Goal: Task Accomplishment & Management: Manage account settings

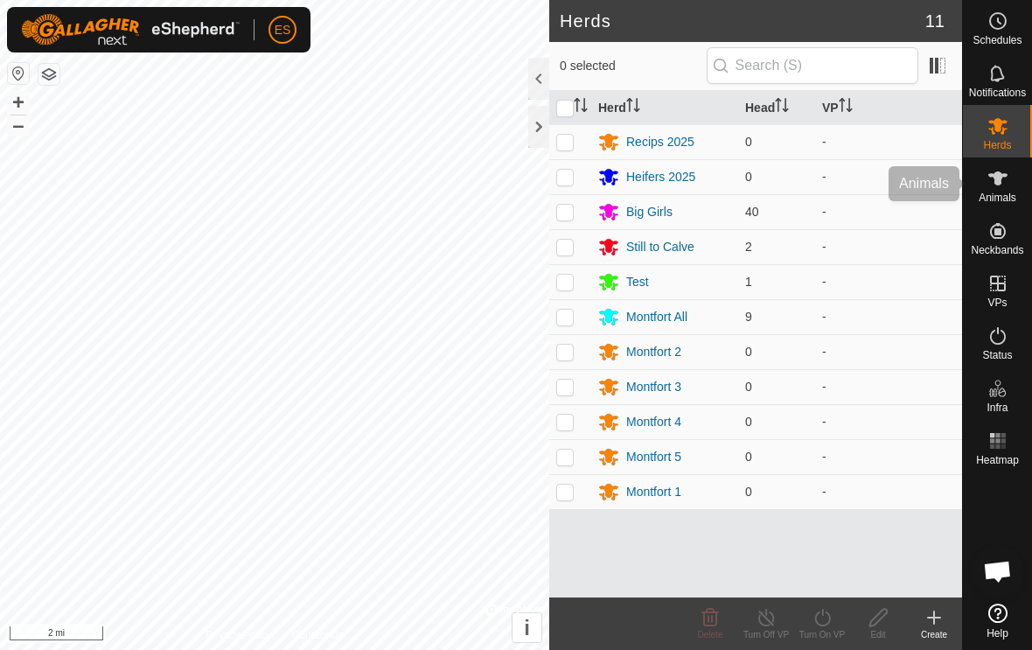
click at [1004, 187] on icon at bounding box center [998, 178] width 21 height 21
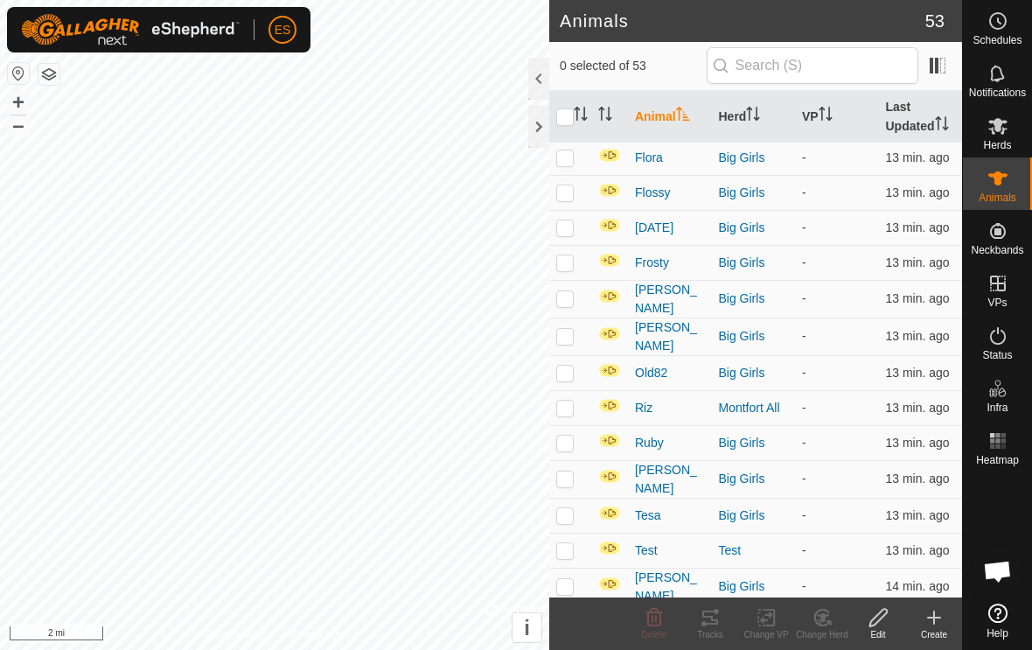
scroll to position [1401, 0]
click at [570, 444] on p-checkbox at bounding box center [564, 444] width 17 height 14
checkbox input "true"
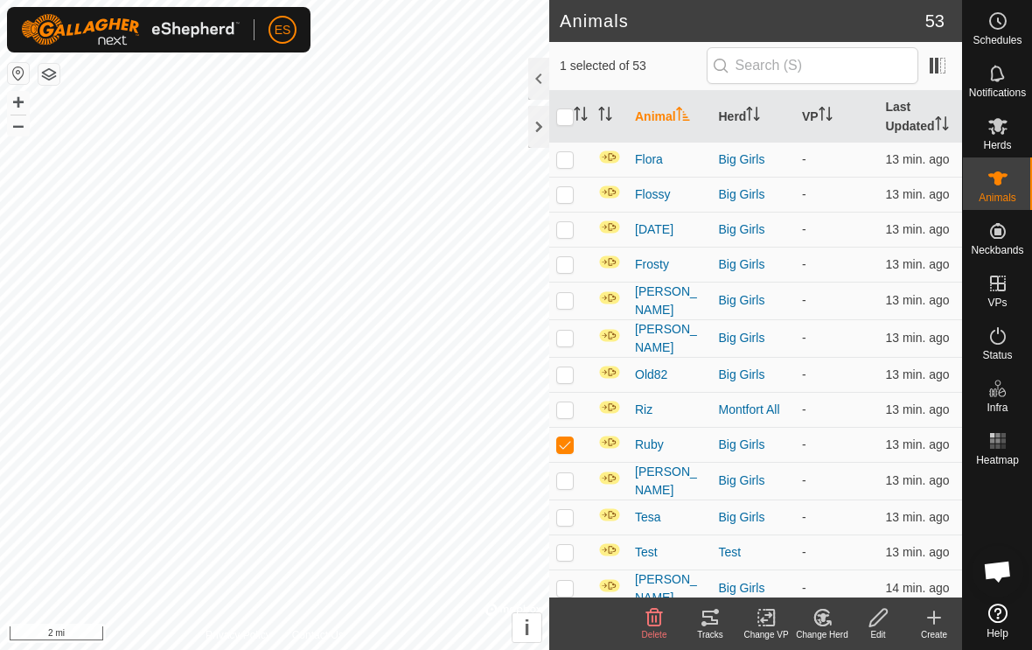
click at [577, 583] on td at bounding box center [570, 589] width 42 height 38
checkbox input "true"
click at [565, 486] on td at bounding box center [570, 481] width 42 height 38
checkbox input "true"
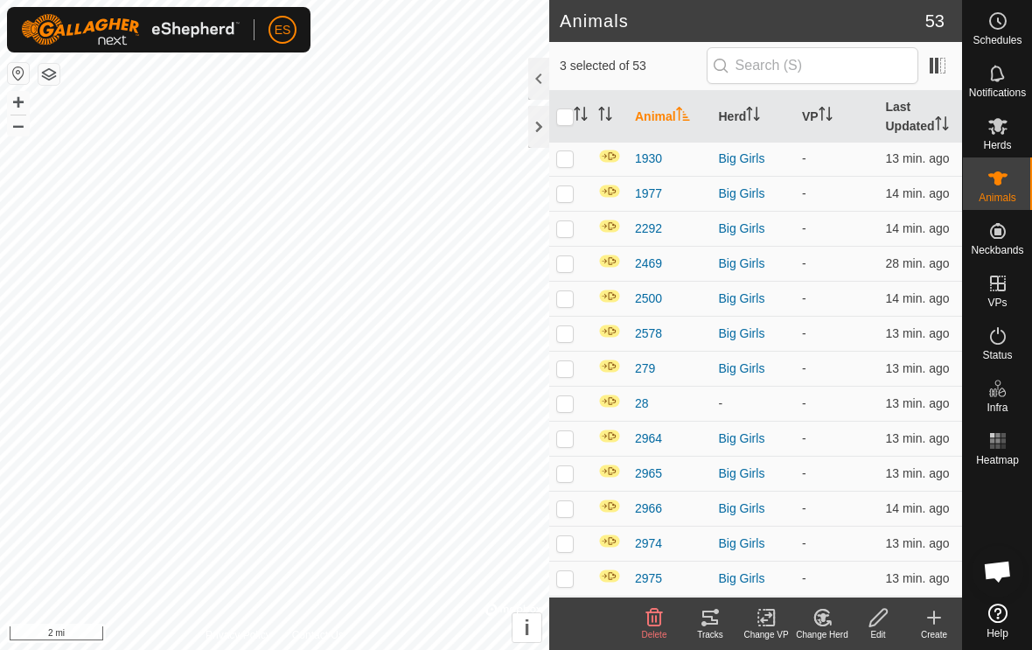
scroll to position [271, 0]
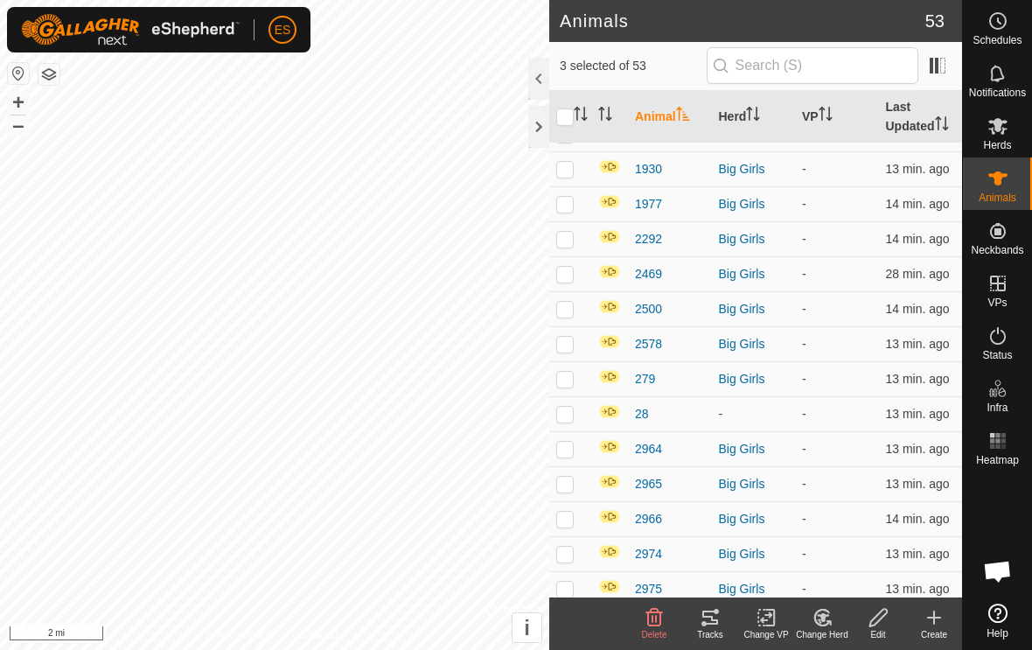
click at [565, 318] on td at bounding box center [570, 308] width 42 height 35
checkbox input "true"
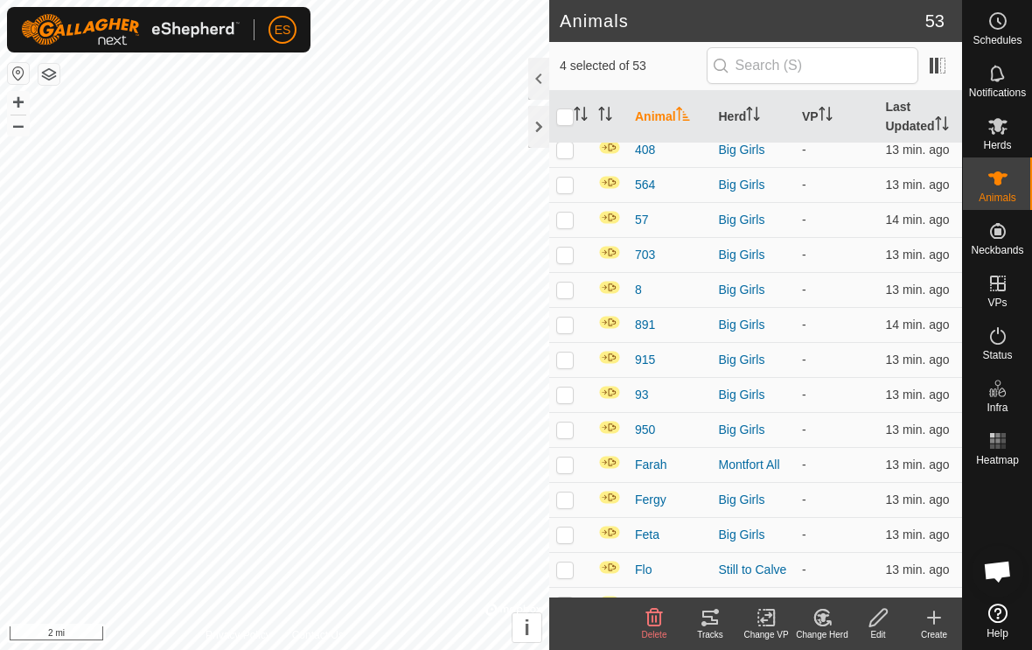
scroll to position [954, 0]
click at [571, 364] on p-checkbox at bounding box center [564, 361] width 17 height 14
checkbox input "true"
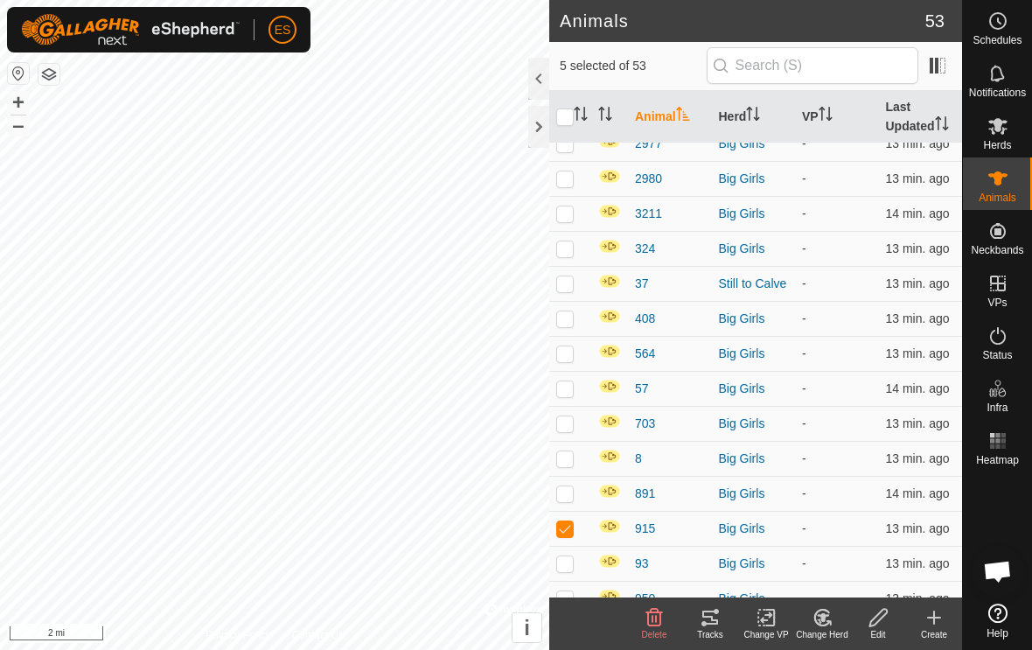
scroll to position [764, 0]
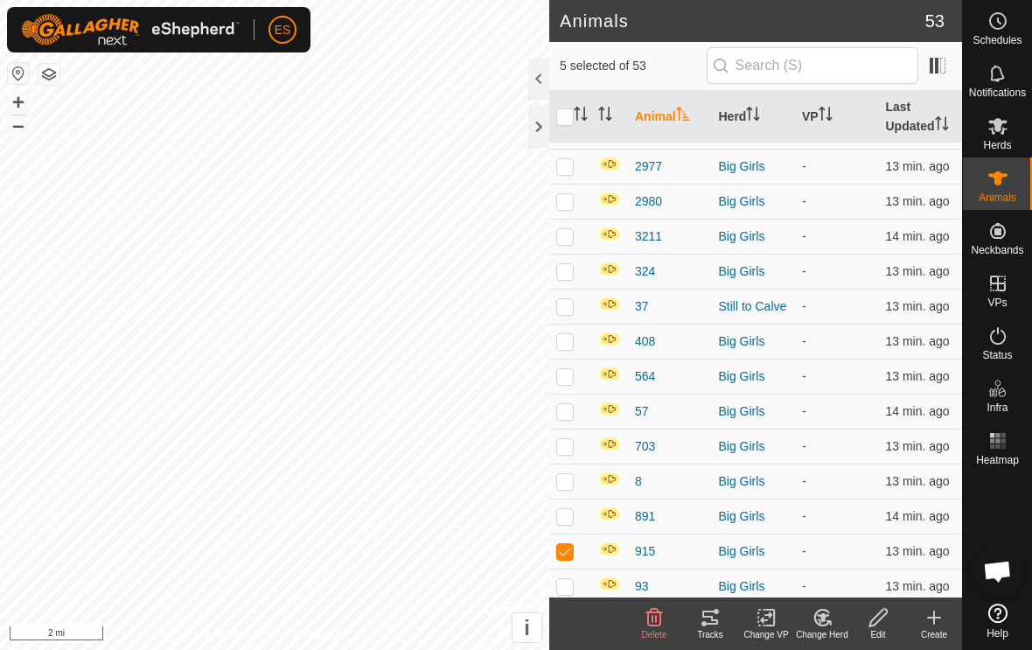
click at [574, 245] on td at bounding box center [570, 236] width 42 height 35
checkbox input "true"
click at [571, 281] on td at bounding box center [570, 271] width 42 height 35
checkbox input "true"
click at [815, 618] on icon at bounding box center [821, 618] width 15 height 16
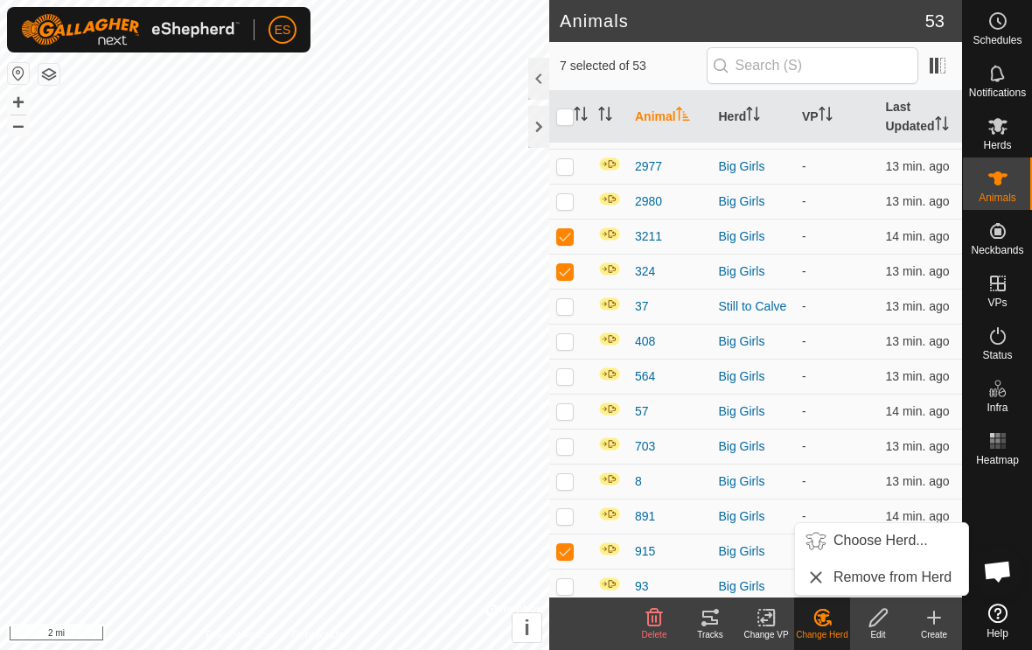
click at [871, 537] on span "Choose Herd..." at bounding box center [881, 540] width 94 height 21
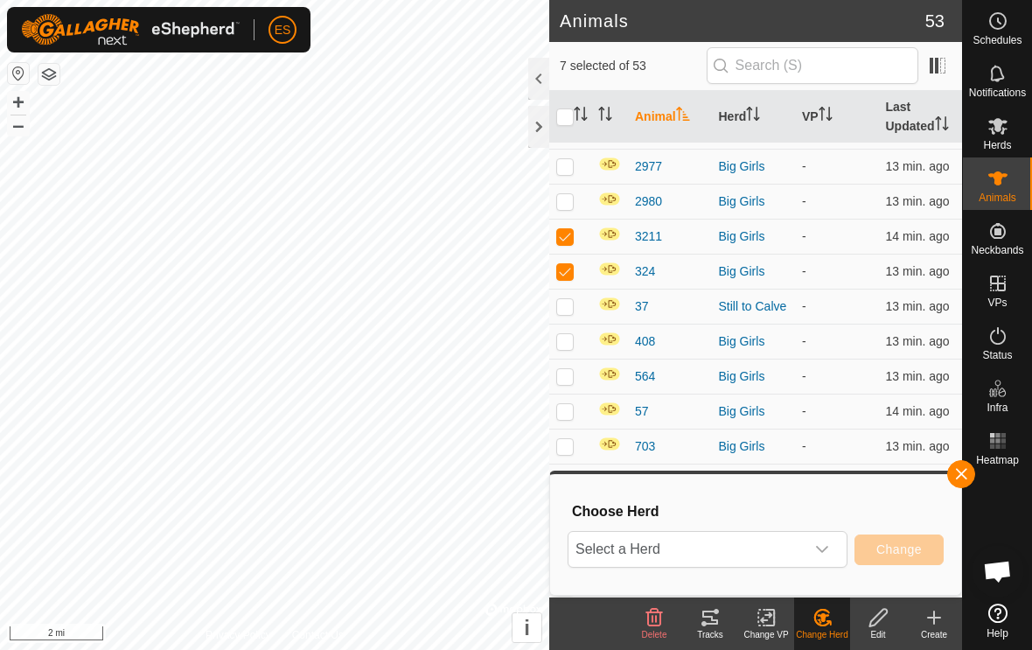
click at [821, 550] on icon "dropdown trigger" at bounding box center [822, 549] width 12 height 7
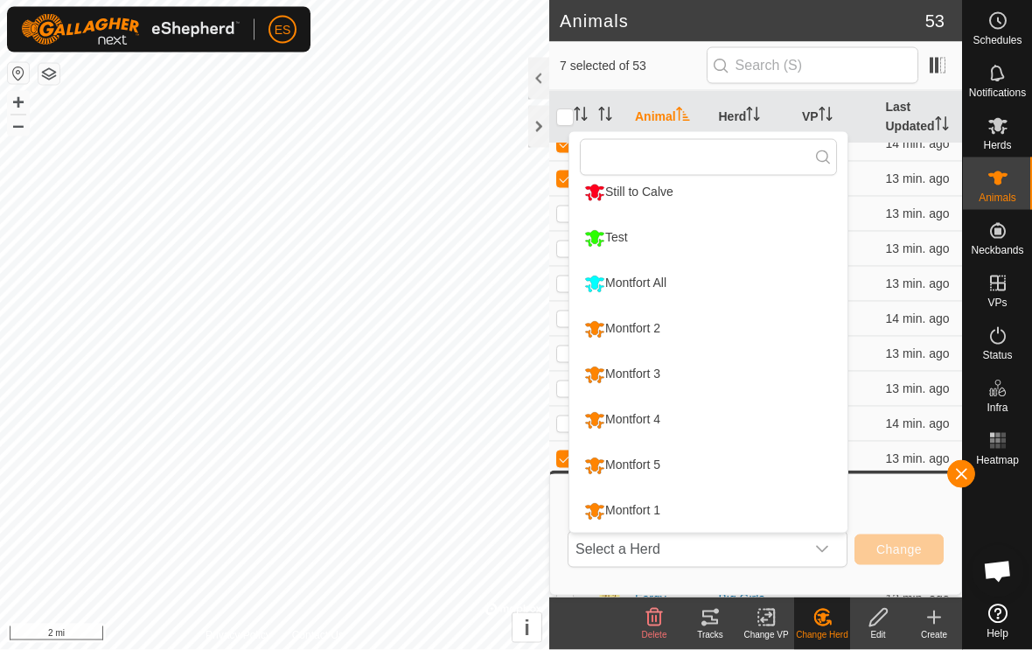
scroll to position [899, 0]
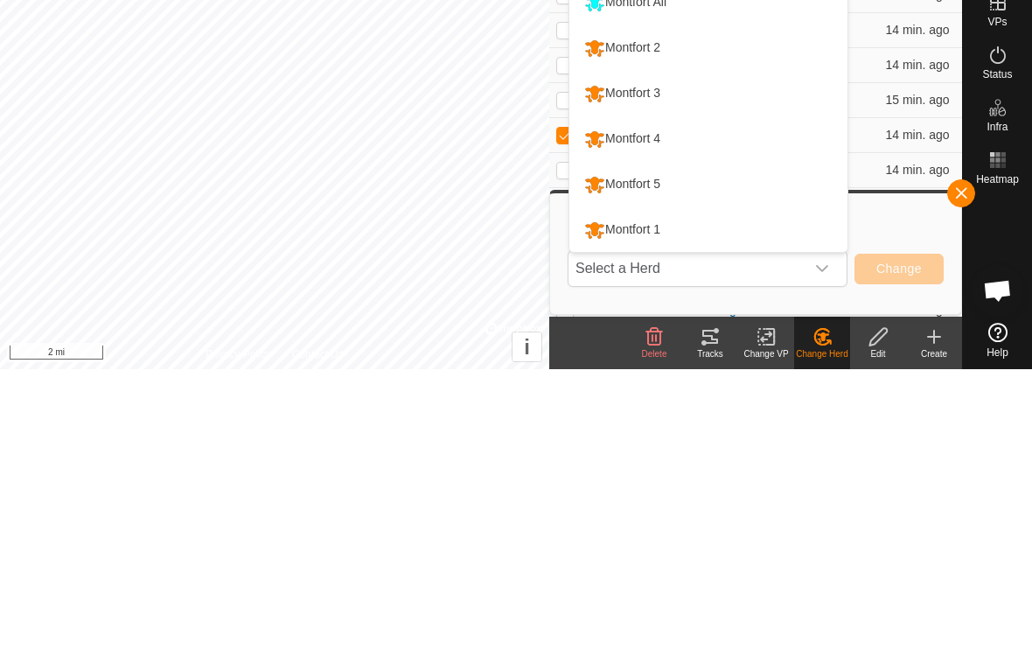
click at [649, 496] on div "Montfort 1" at bounding box center [622, 511] width 85 height 30
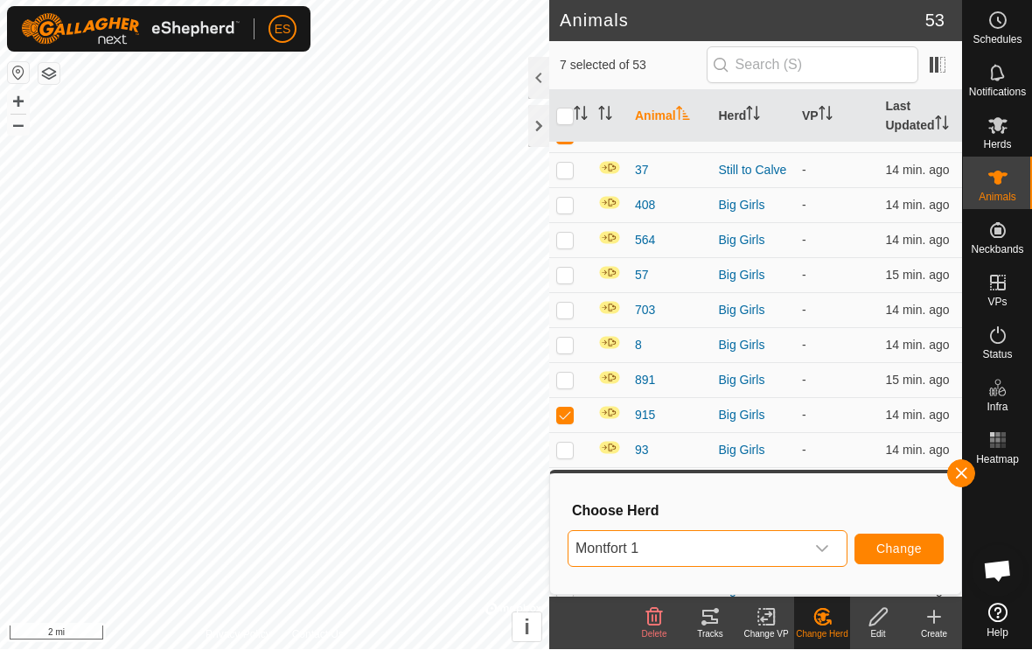
click at [902, 552] on span "Change" at bounding box center [899, 549] width 45 height 14
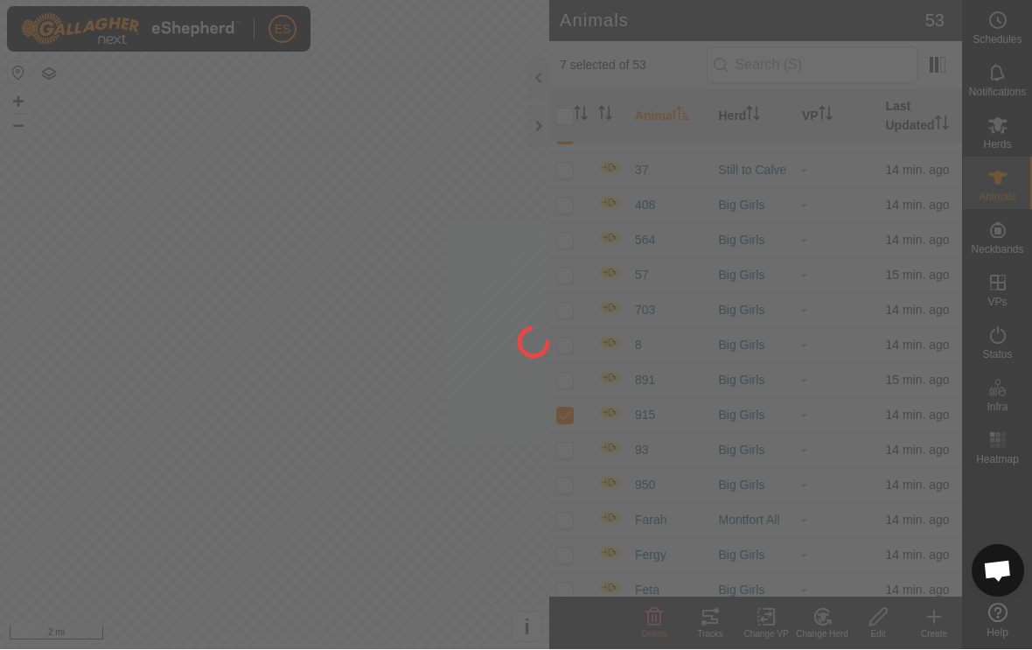
checkbox input "false"
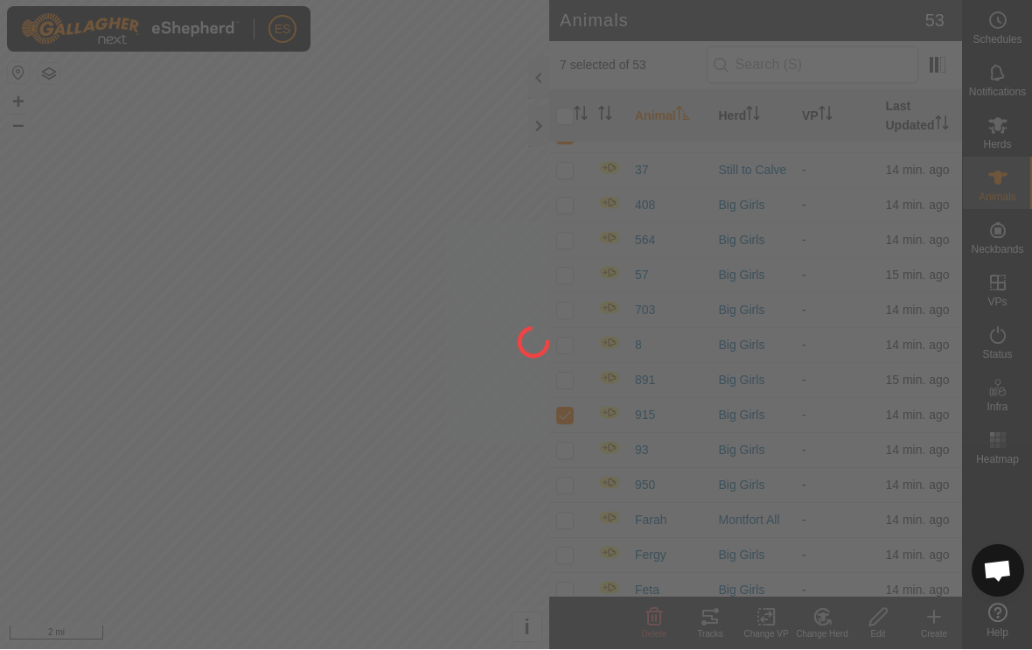
checkbox input "false"
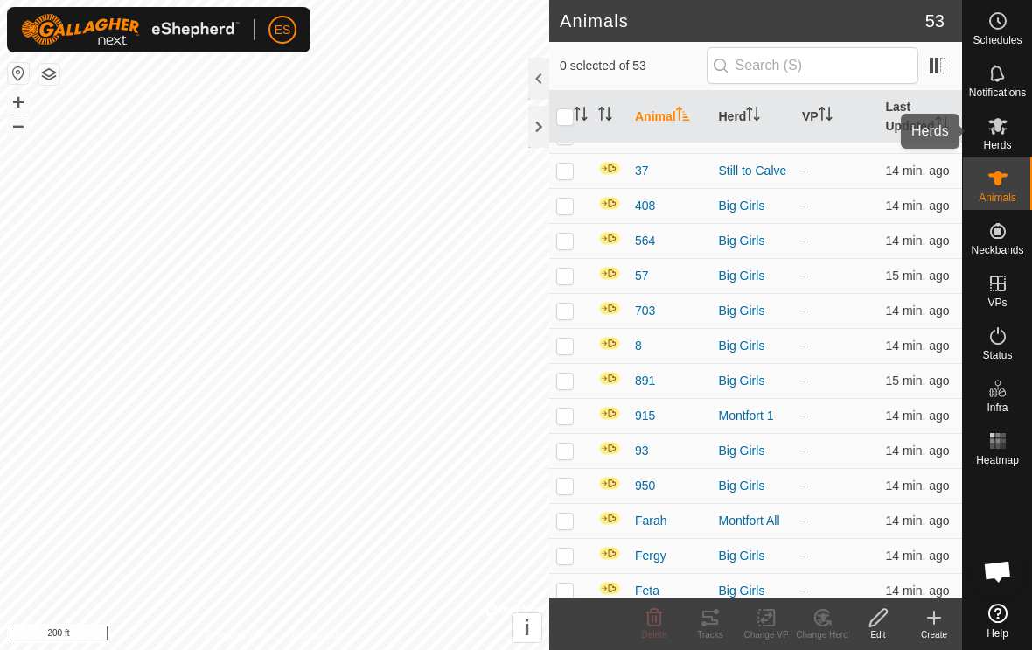
click at [1007, 130] on icon at bounding box center [998, 125] width 21 height 21
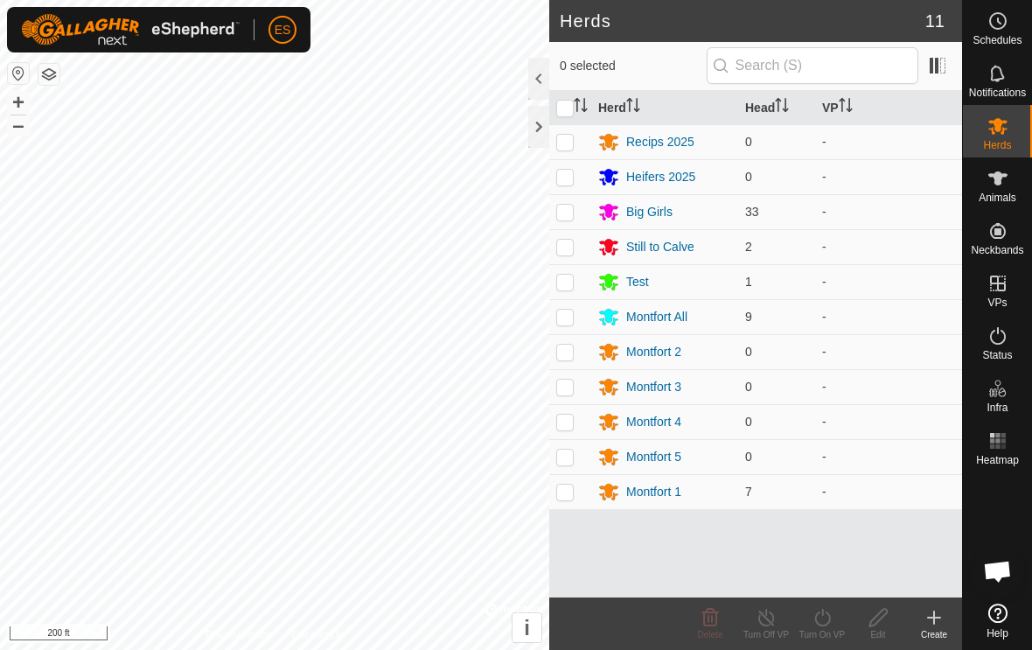
click at [569, 497] on p-checkbox at bounding box center [564, 492] width 17 height 14
checkbox input "true"
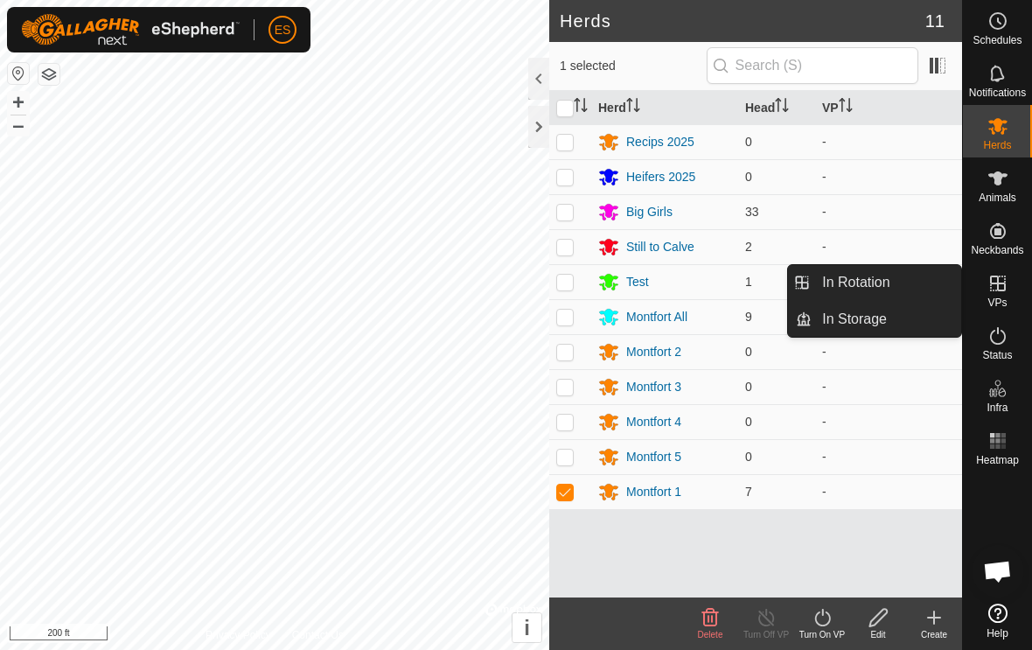
click at [860, 282] on span "In Rotation" at bounding box center [855, 282] width 67 height 21
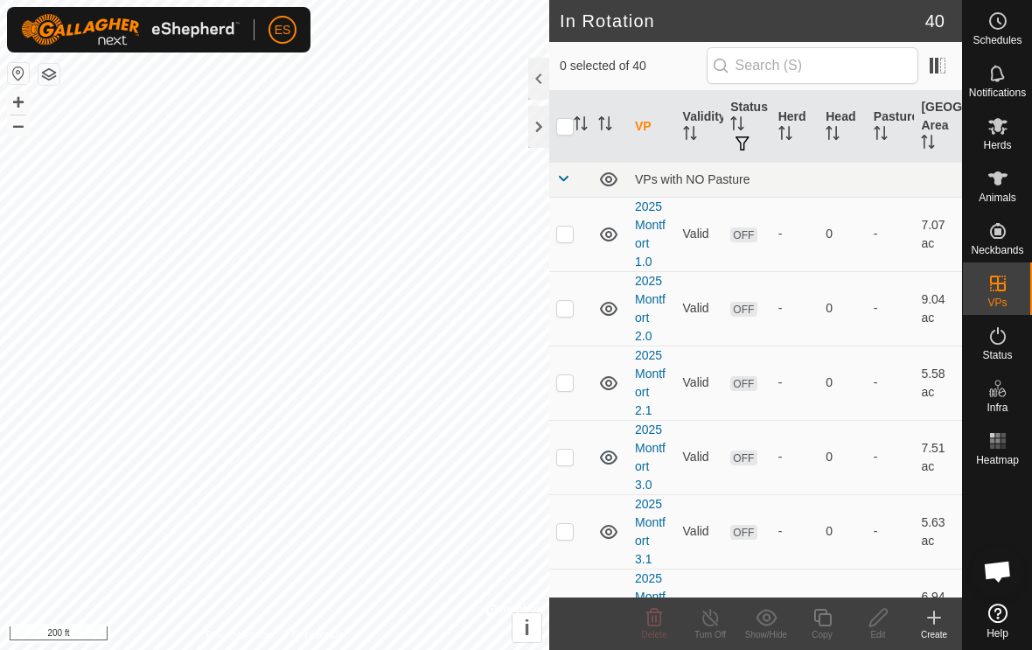
click at [571, 234] on p-checkbox at bounding box center [564, 234] width 17 height 14
checkbox input "true"
click at [999, 131] on icon at bounding box center [998, 126] width 19 height 17
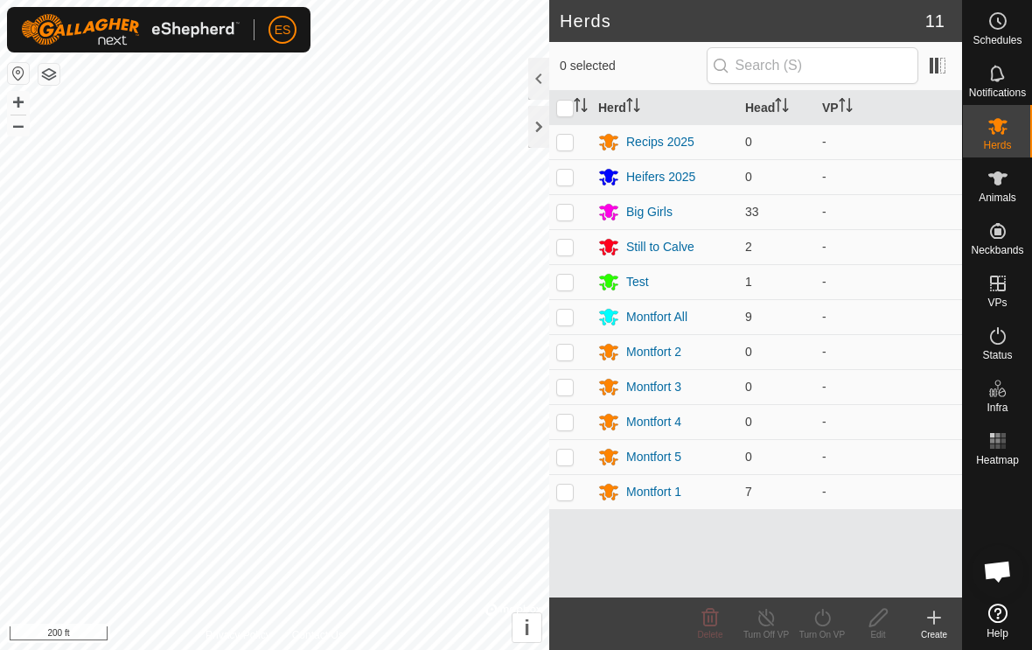
click at [567, 499] on p-checkbox at bounding box center [564, 492] width 17 height 14
checkbox input "true"
click at [690, 625] on delete-svg-icon at bounding box center [710, 617] width 56 height 21
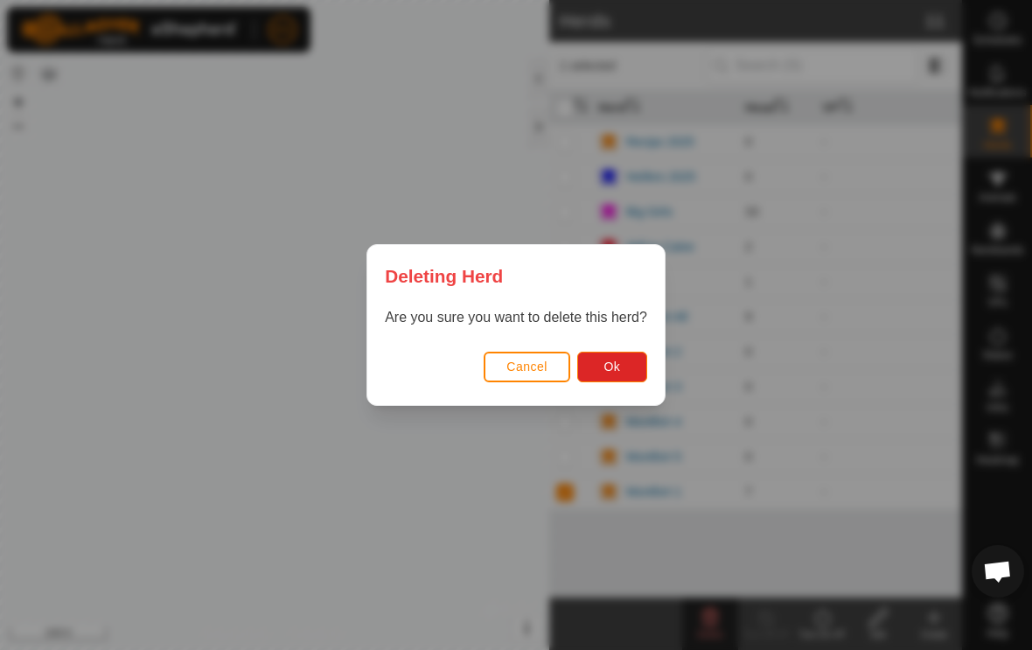
click at [534, 361] on span "Cancel" at bounding box center [527, 367] width 41 height 14
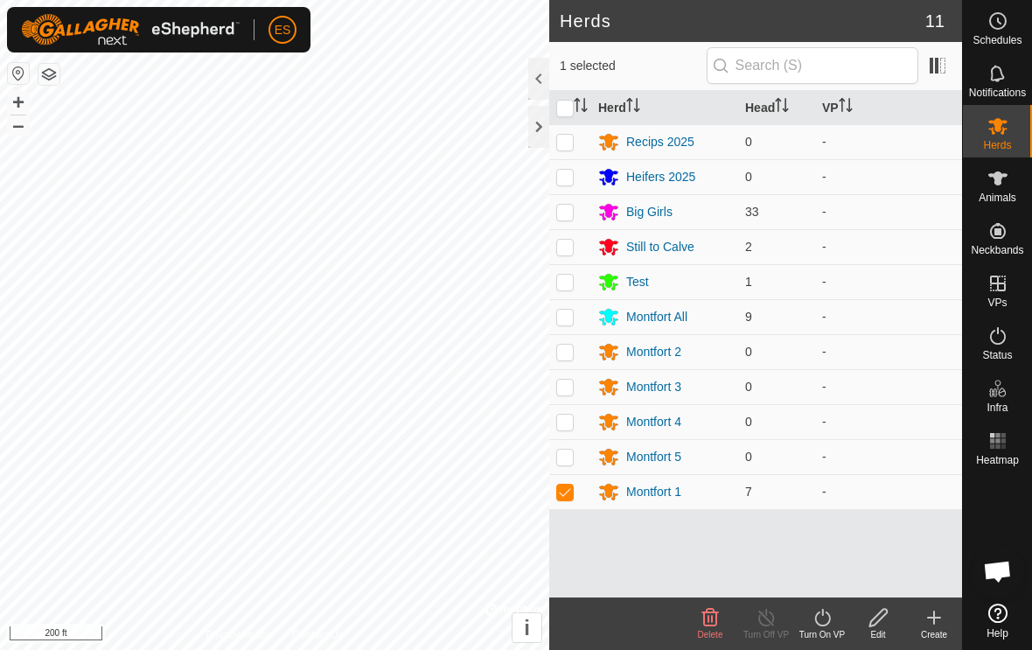
click at [827, 621] on icon at bounding box center [823, 617] width 22 height 21
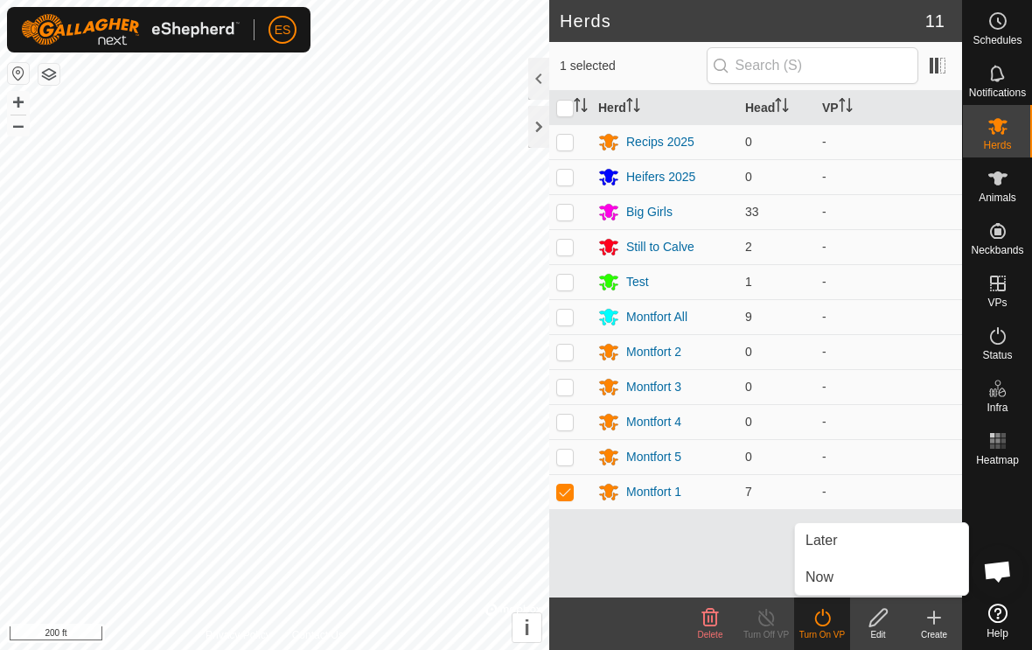
click at [842, 577] on link "Now" at bounding box center [881, 577] width 173 height 35
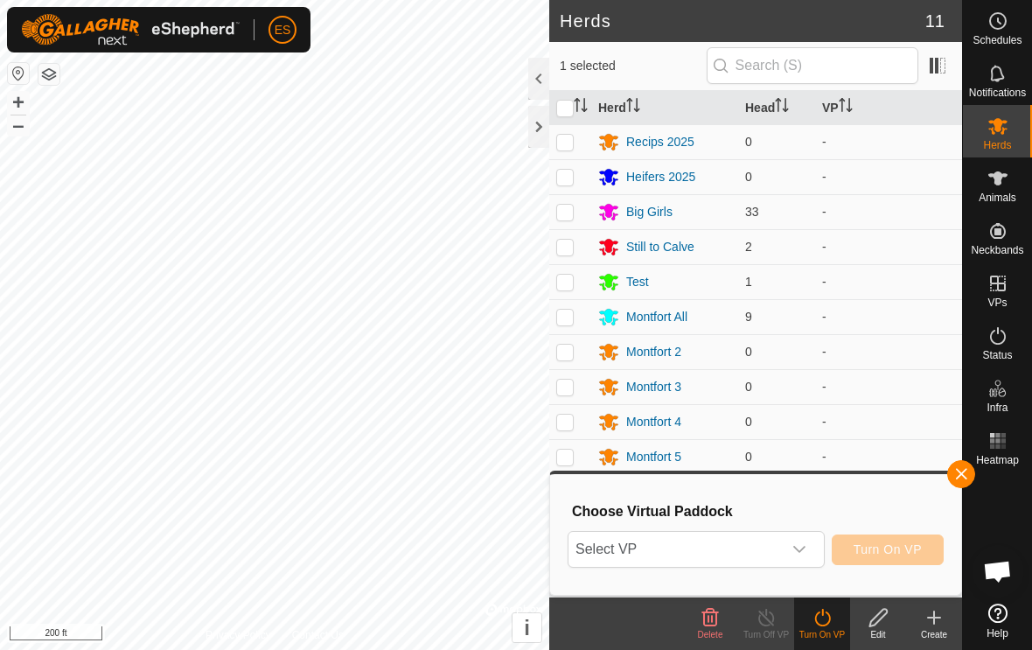
click at [805, 549] on icon "dropdown trigger" at bounding box center [800, 549] width 14 height 14
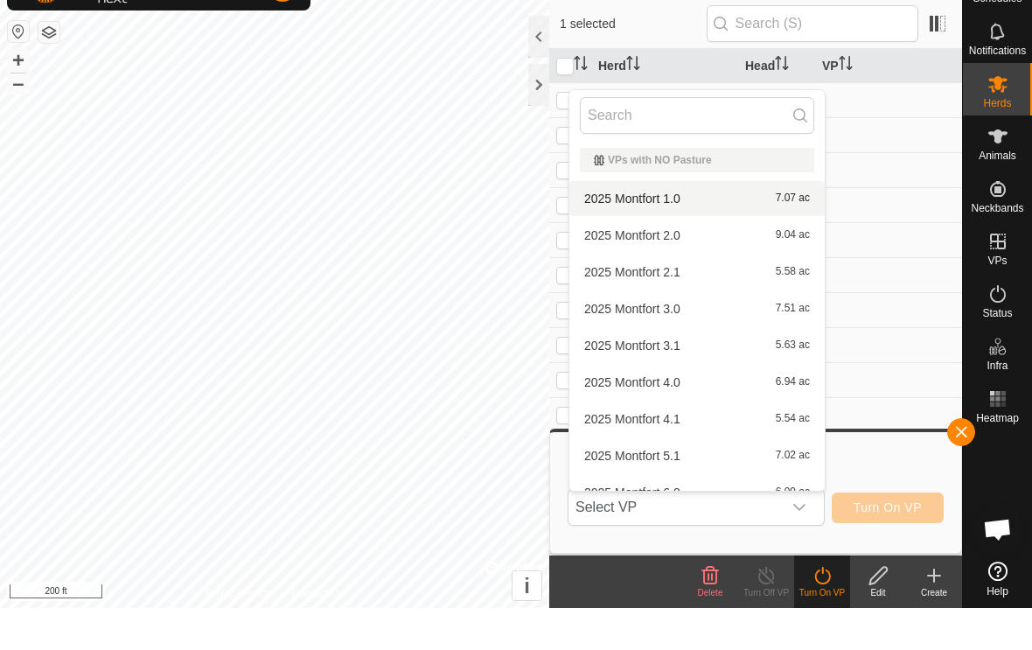
click at [683, 230] on div "2025 Montfort 1.0 7.07 ac" at bounding box center [697, 240] width 234 height 21
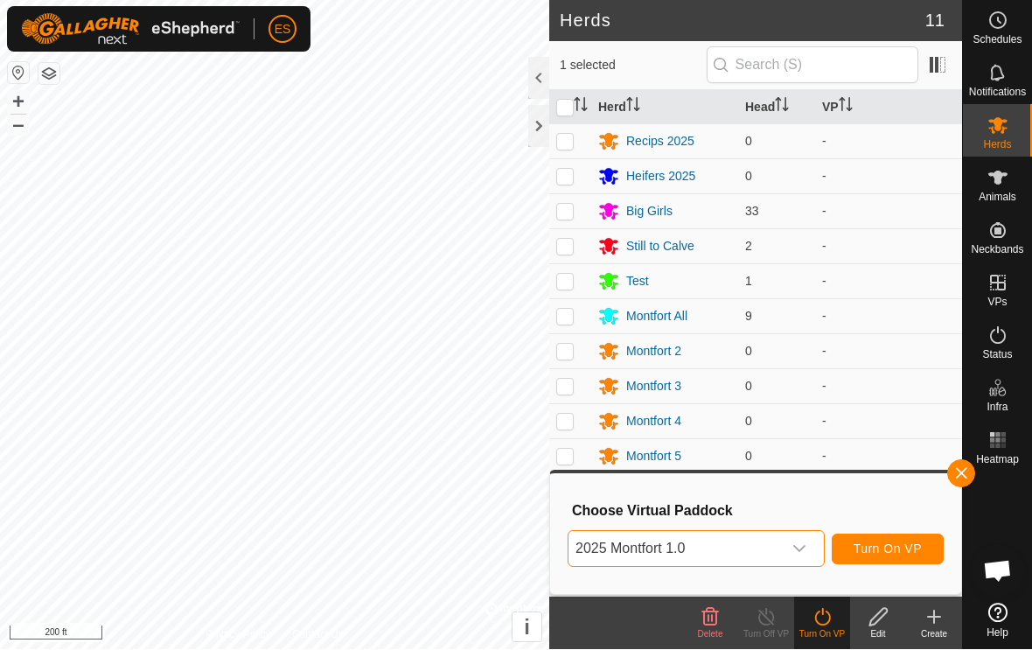
click at [875, 549] on span "Turn On VP" at bounding box center [888, 549] width 68 height 14
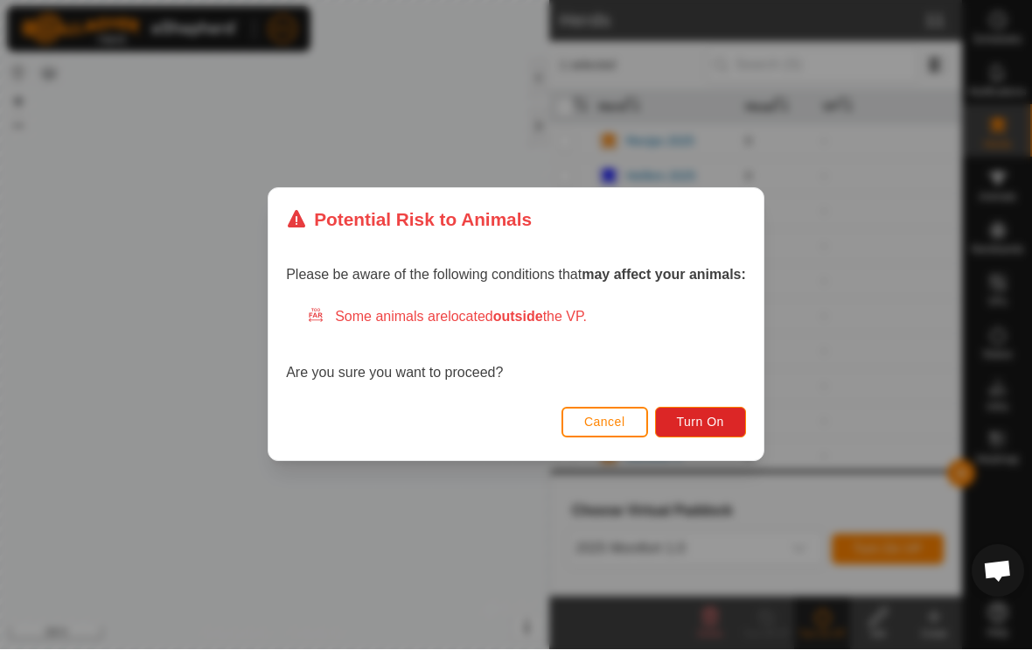
click at [704, 416] on span "Turn On" at bounding box center [700, 423] width 47 height 14
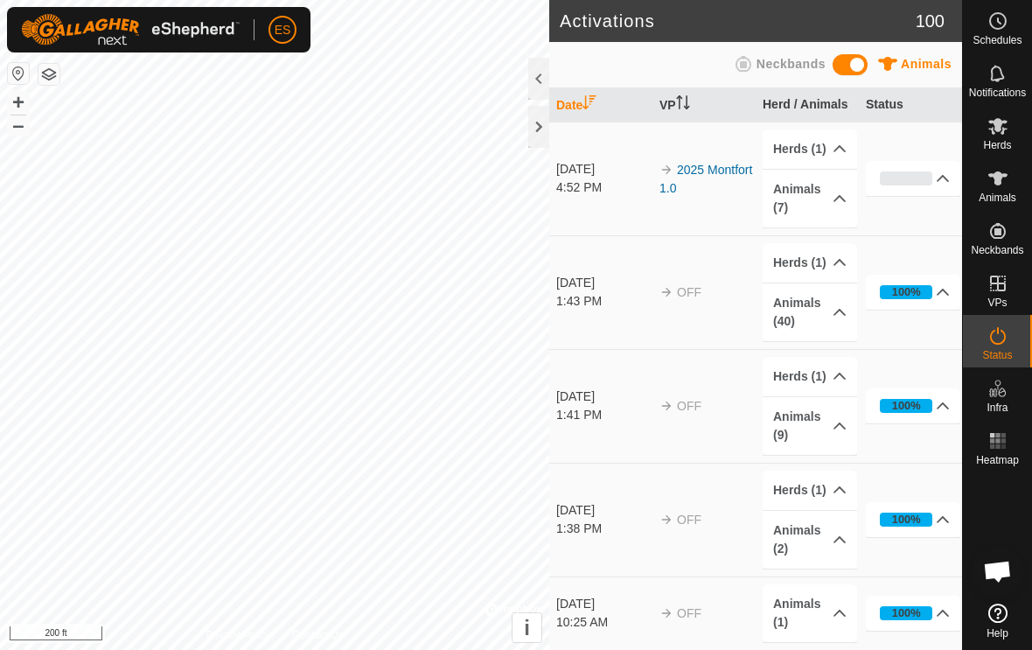
click at [23, 77] on button "button" at bounding box center [18, 73] width 21 height 21
click at [28, 82] on button "button" at bounding box center [18, 73] width 21 height 21
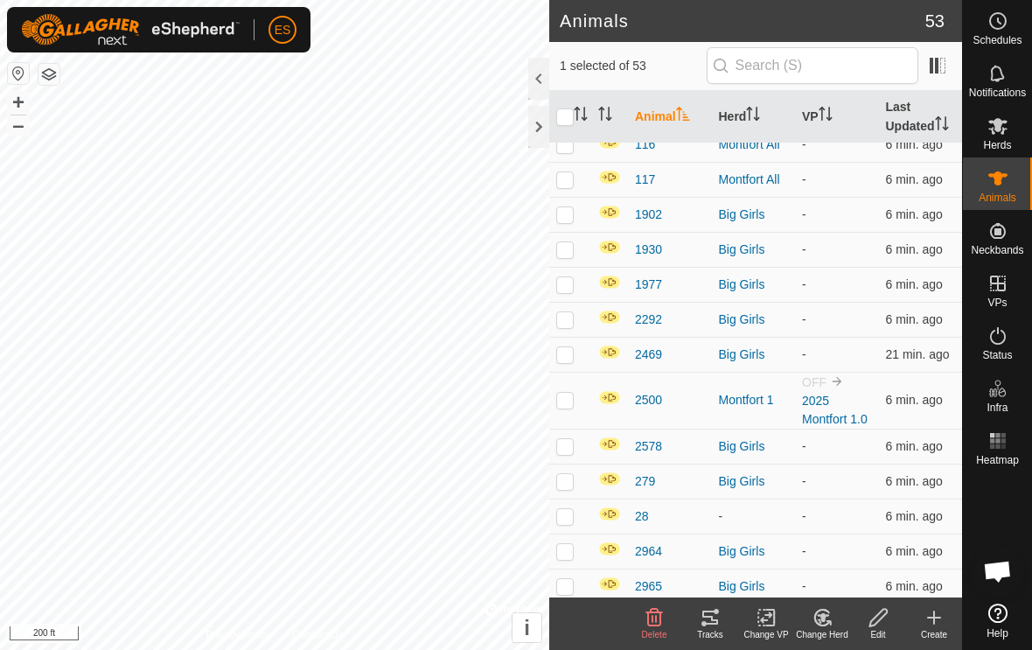
scroll to position [195, 0]
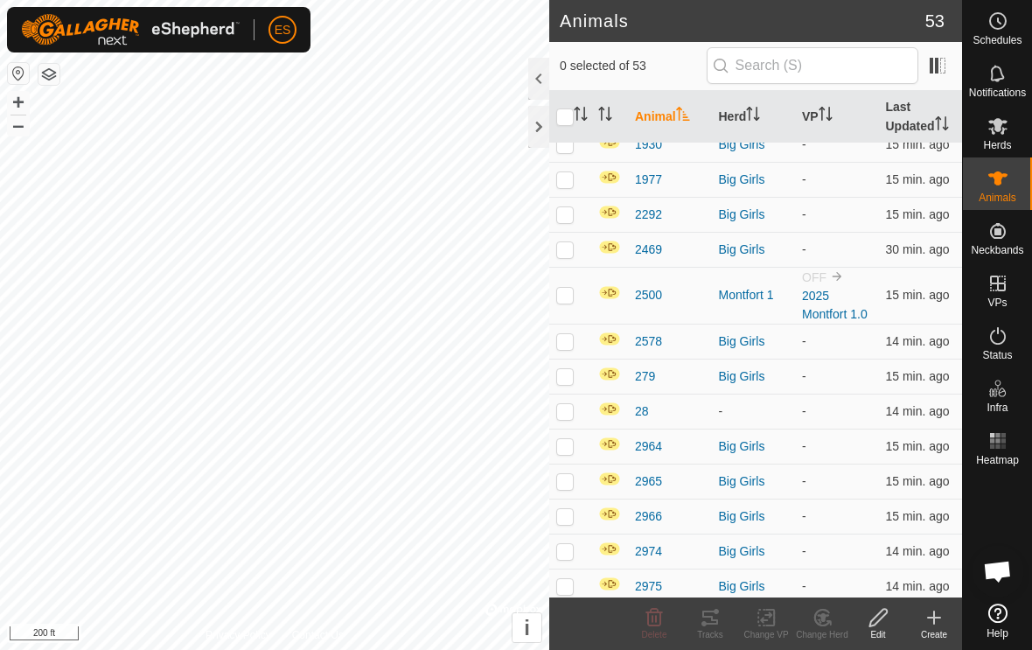
scroll to position [323, 0]
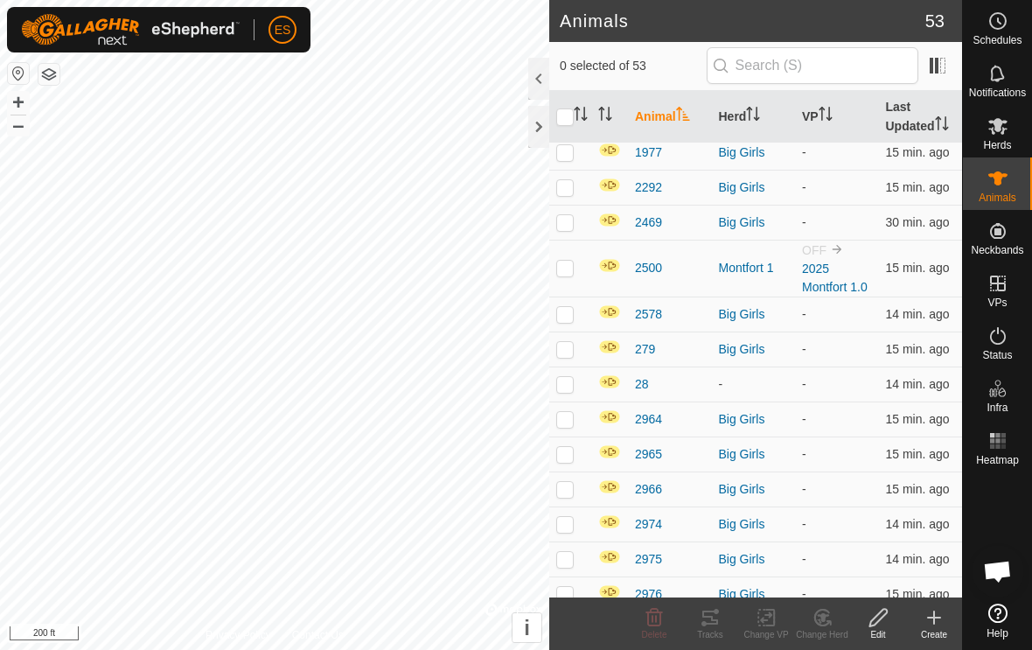
click at [723, 112] on th "Herd" at bounding box center [754, 117] width 84 height 52
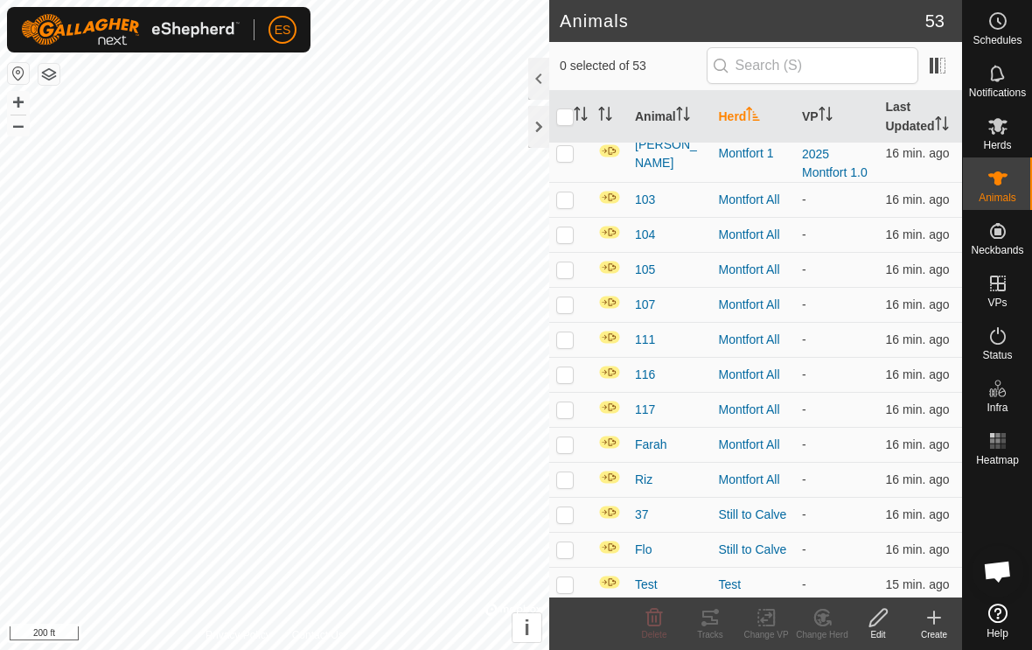
scroll to position [1554, 0]
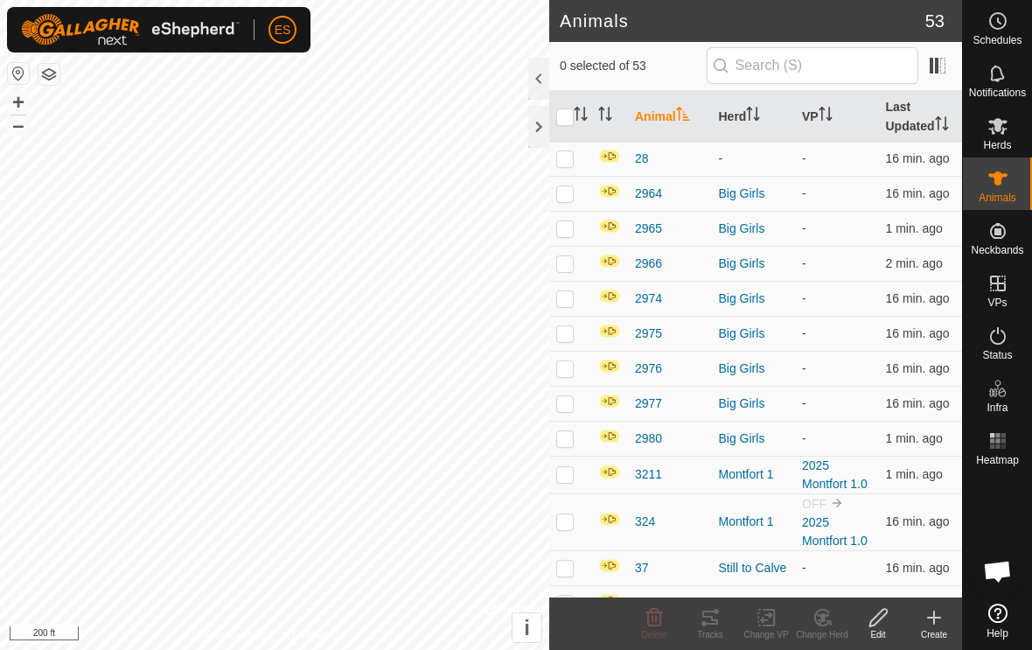
scroll to position [550, 0]
click at [736, 117] on th "Herd" at bounding box center [754, 117] width 84 height 52
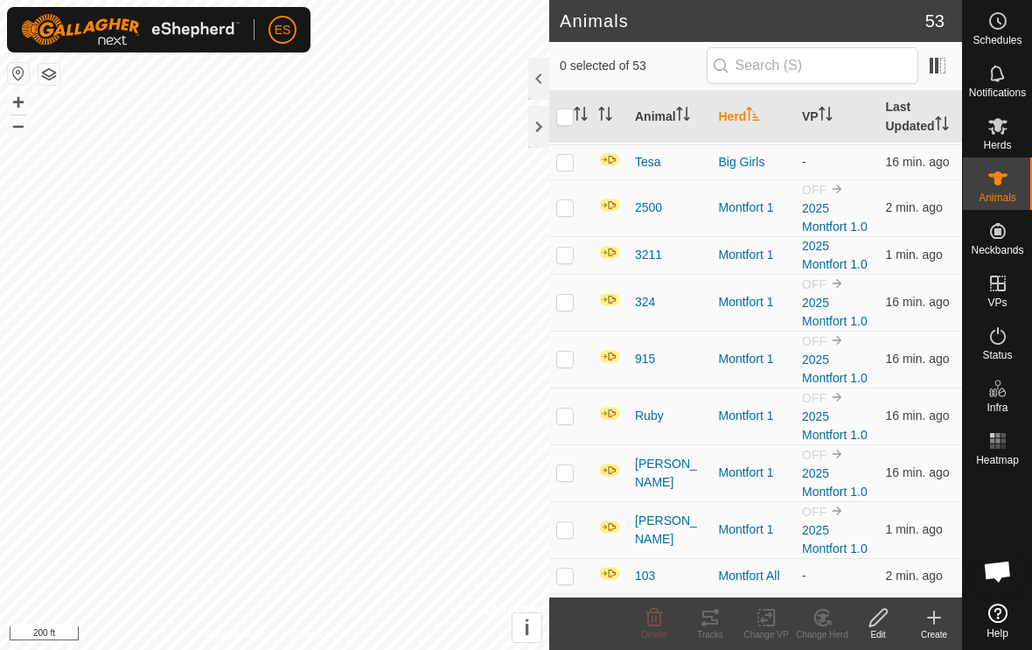
scroll to position [1160, 0]
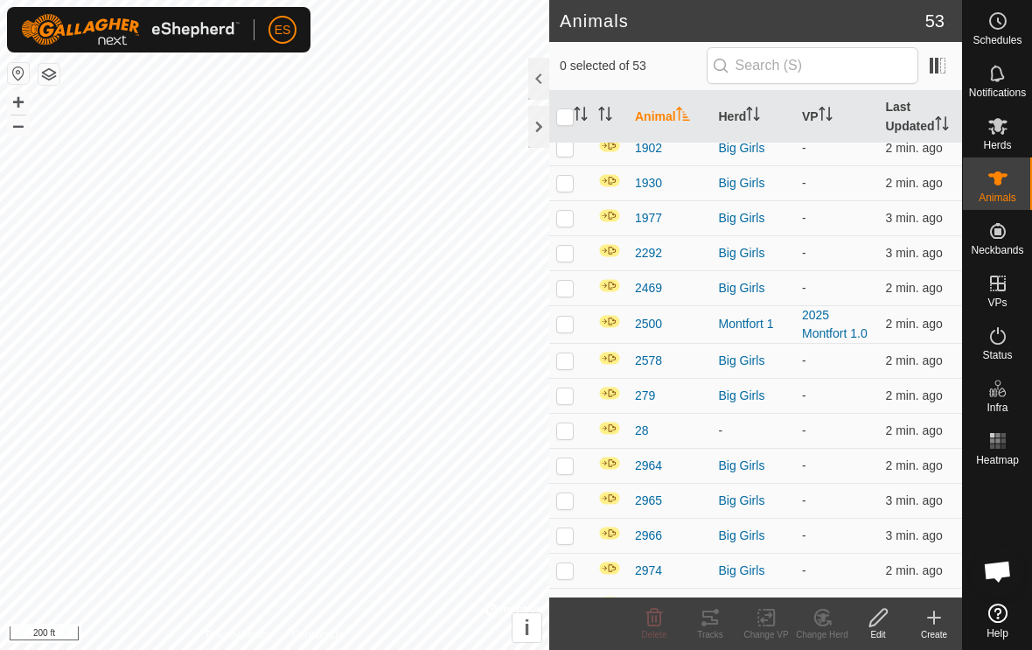
scroll to position [334, 0]
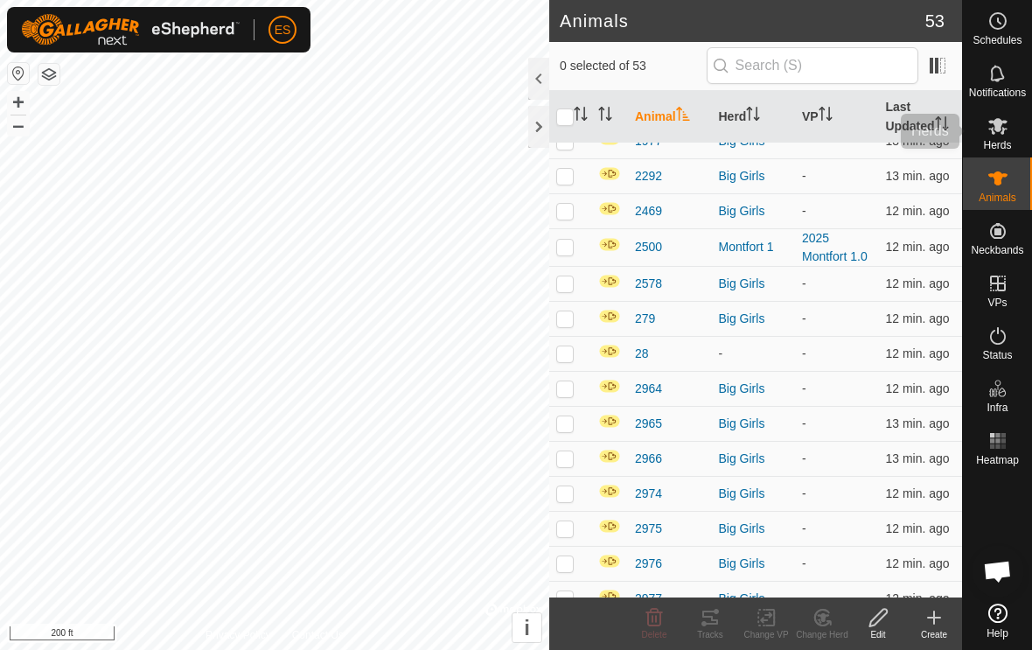
click at [991, 122] on icon at bounding box center [998, 126] width 19 height 17
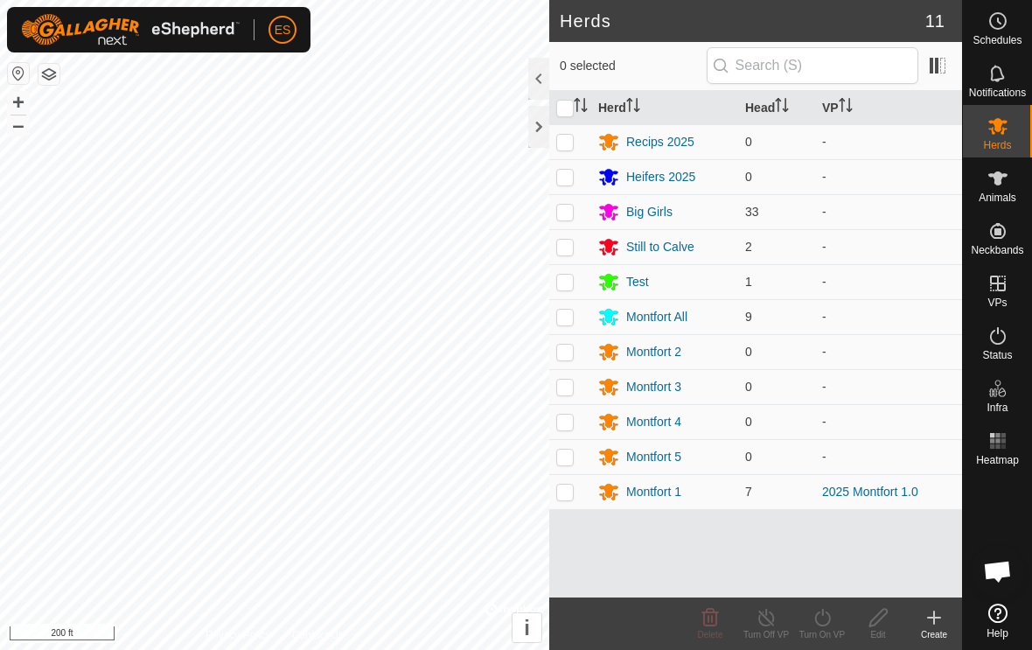
click at [653, 317] on div "Montfort All" at bounding box center [656, 317] width 61 height 18
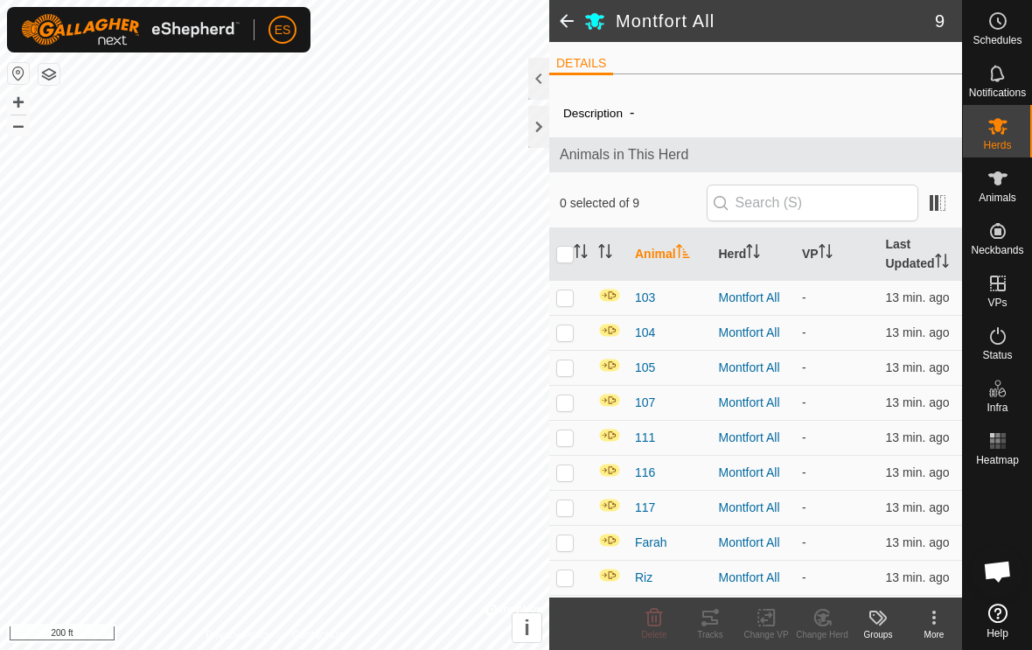
click at [558, 256] on input "checkbox" at bounding box center [564, 254] width 17 height 17
checkbox input "true"
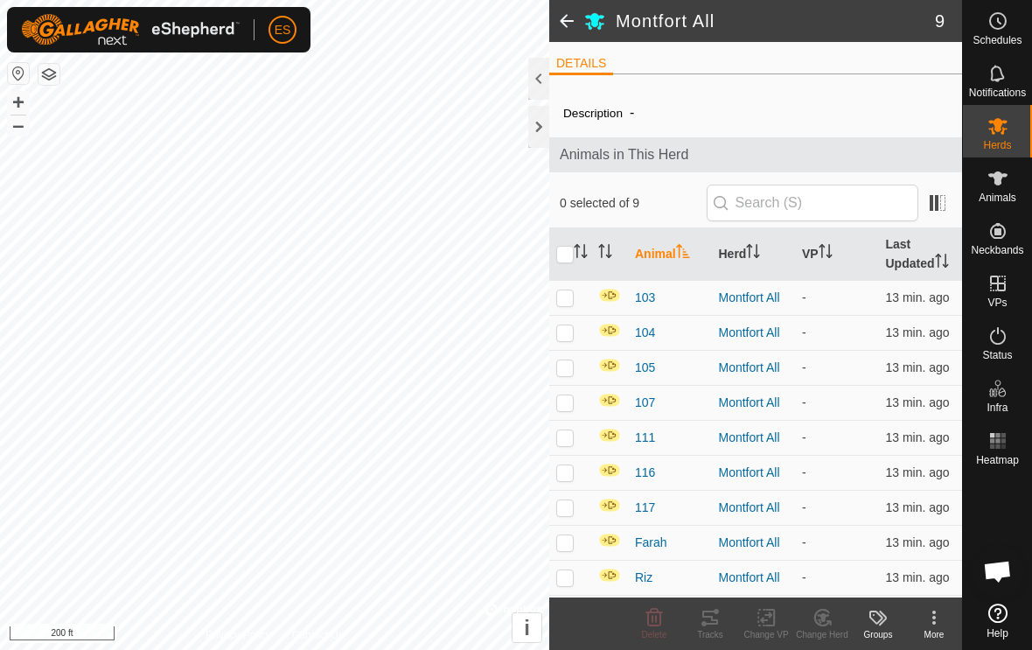
checkbox input "true"
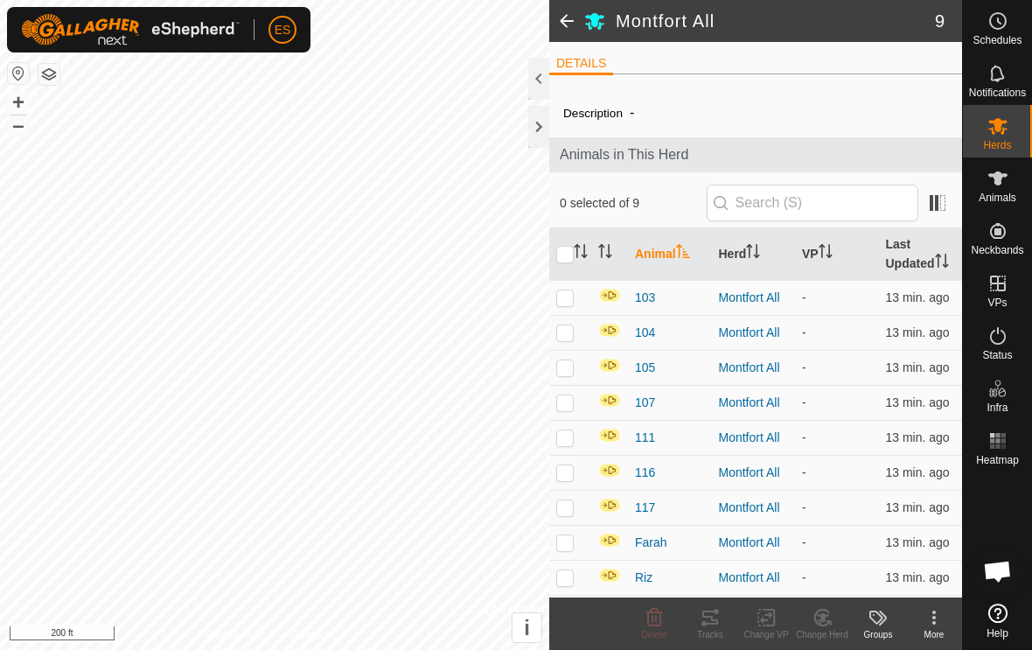
checkbox input "true"
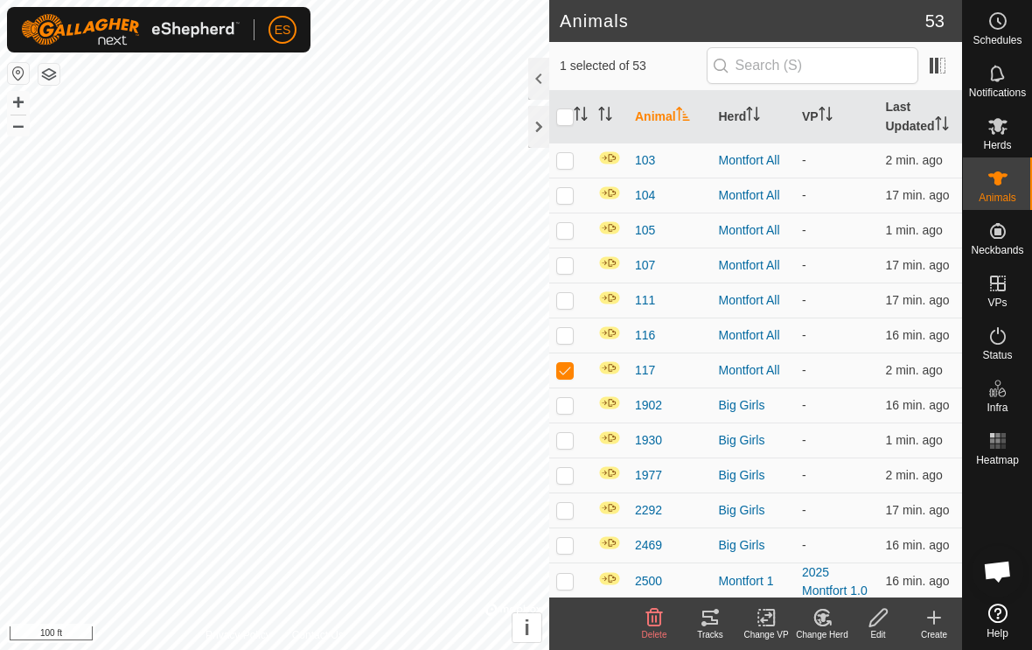
click at [558, 371] on p-checkbox at bounding box center [564, 370] width 17 height 14
checkbox input "false"
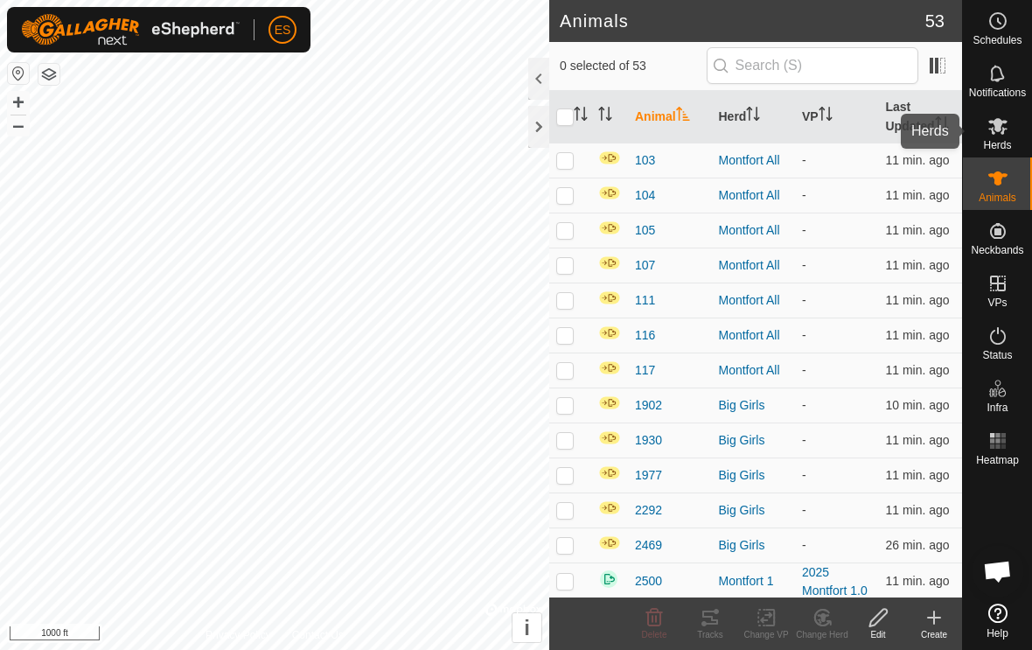
click at [996, 126] on icon at bounding box center [998, 126] width 19 height 17
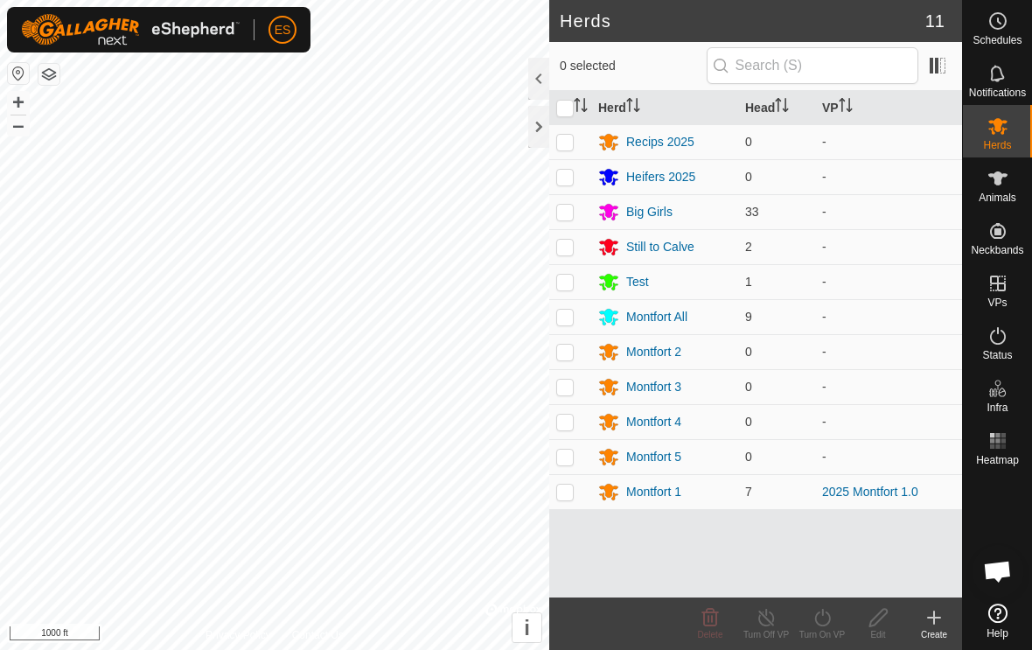
click at [567, 310] on p-checkbox at bounding box center [564, 317] width 17 height 14
checkbox input "true"
click at [825, 632] on div "Turn On VP" at bounding box center [822, 634] width 56 height 13
click at [998, 185] on icon at bounding box center [998, 178] width 19 height 14
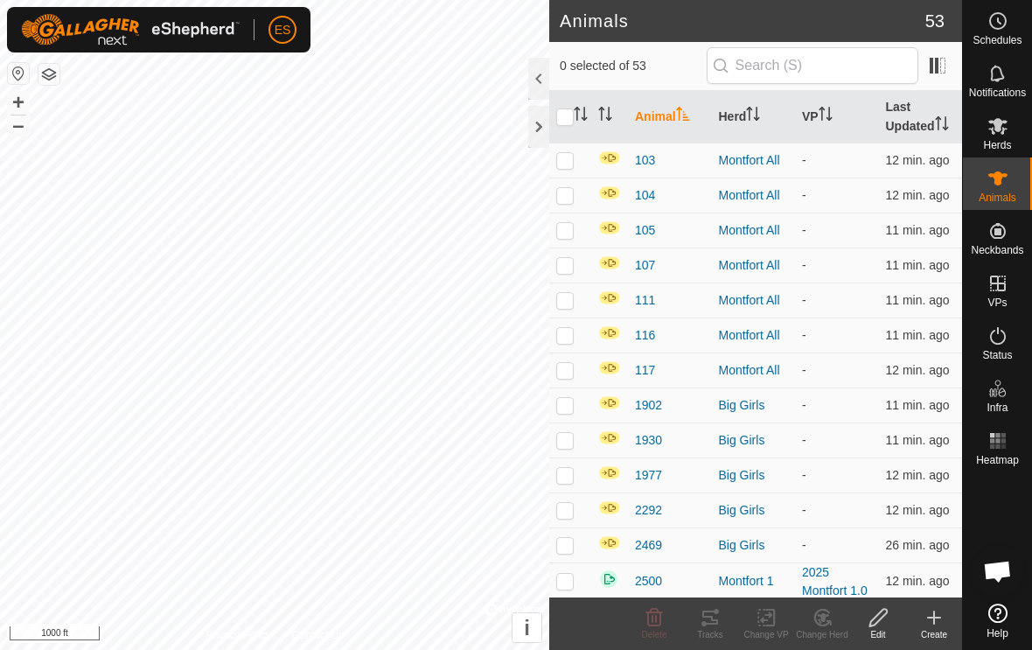
click at [996, 186] on icon at bounding box center [998, 178] width 21 height 21
click at [997, 132] on icon at bounding box center [998, 125] width 21 height 21
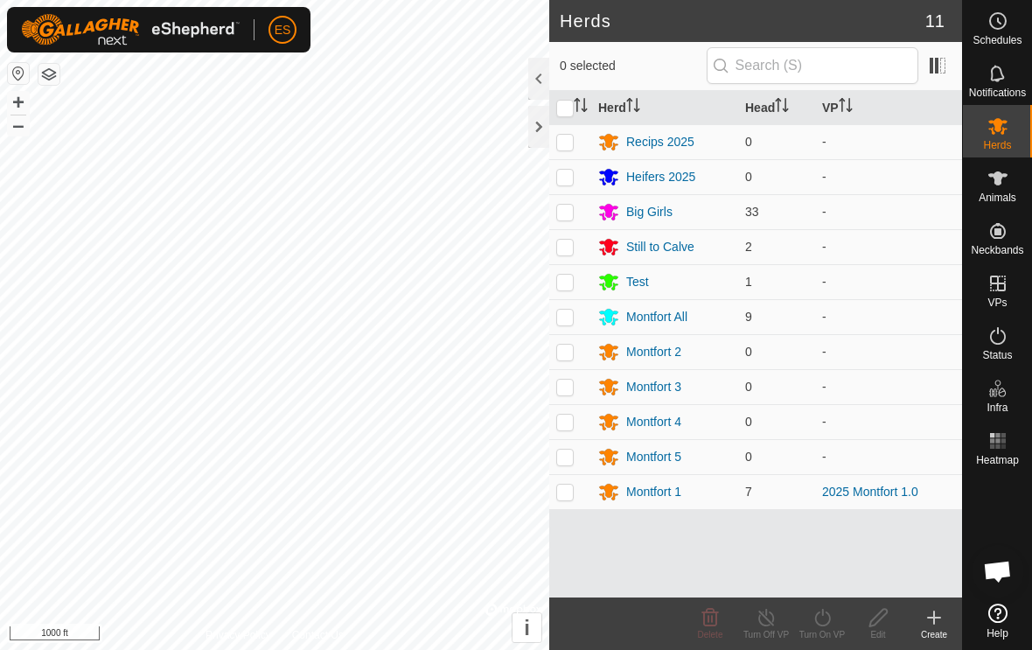
click at [559, 317] on p-checkbox at bounding box center [564, 317] width 17 height 14
checkbox input "true"
click at [823, 625] on icon at bounding box center [822, 617] width 16 height 17
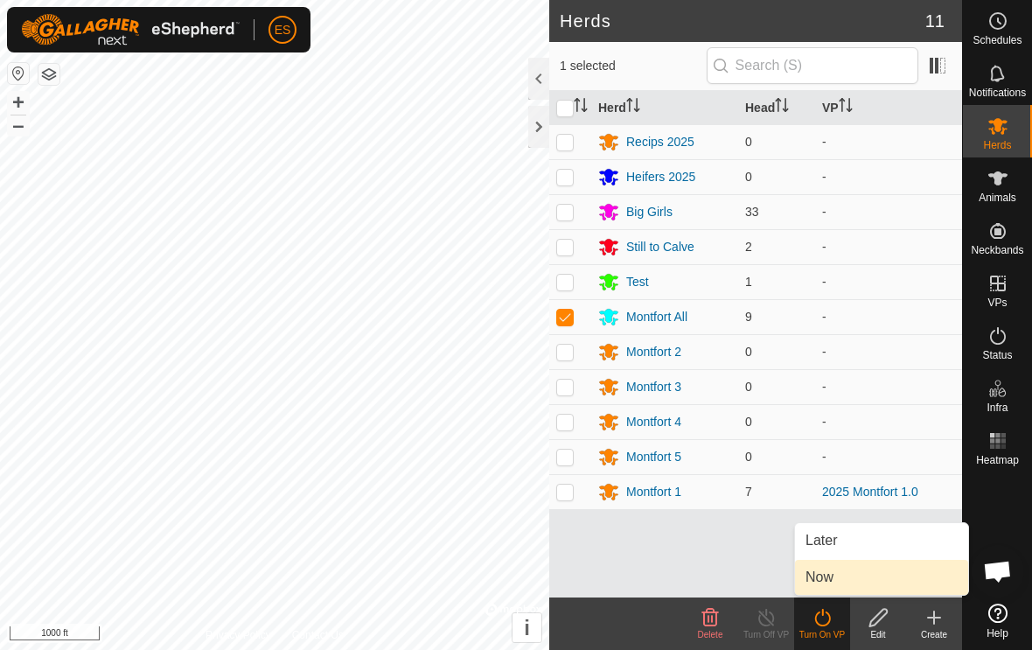
click at [828, 565] on link "Now" at bounding box center [881, 577] width 173 height 35
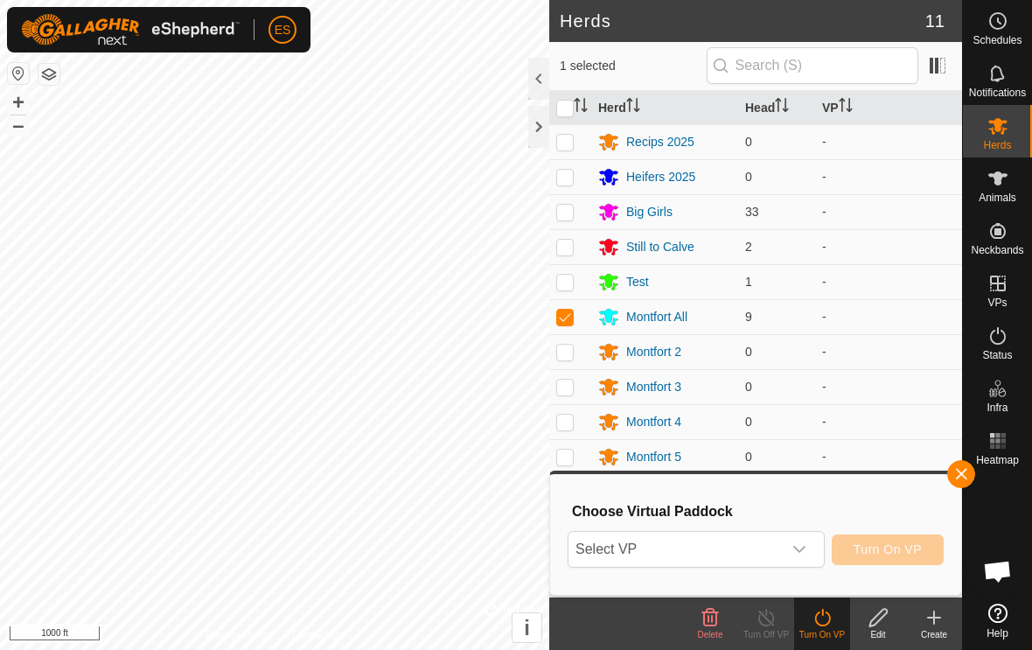
click at [804, 554] on icon "dropdown trigger" at bounding box center [800, 549] width 14 height 14
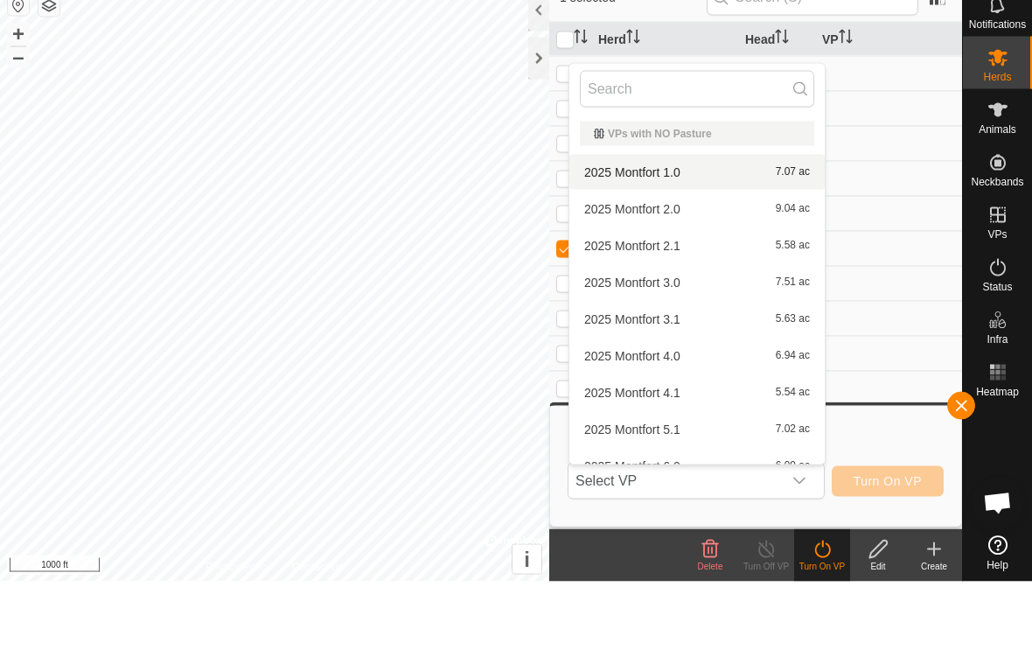
click at [694, 230] on div "2025 Montfort 1.0 7.07 ac" at bounding box center [697, 240] width 234 height 21
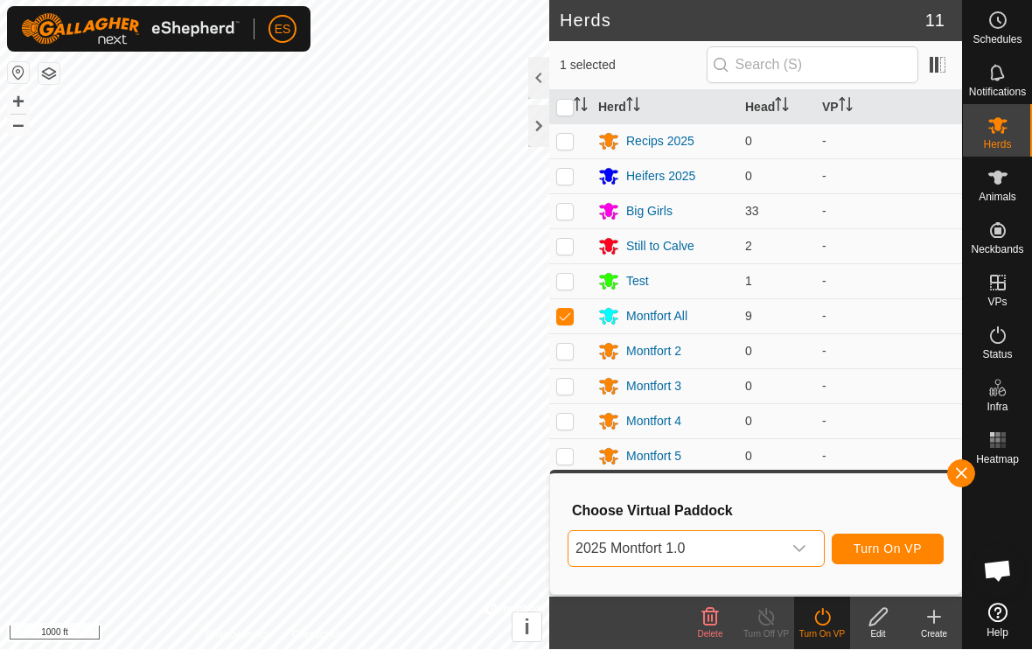
click at [884, 556] on span "Turn On VP" at bounding box center [888, 549] width 68 height 14
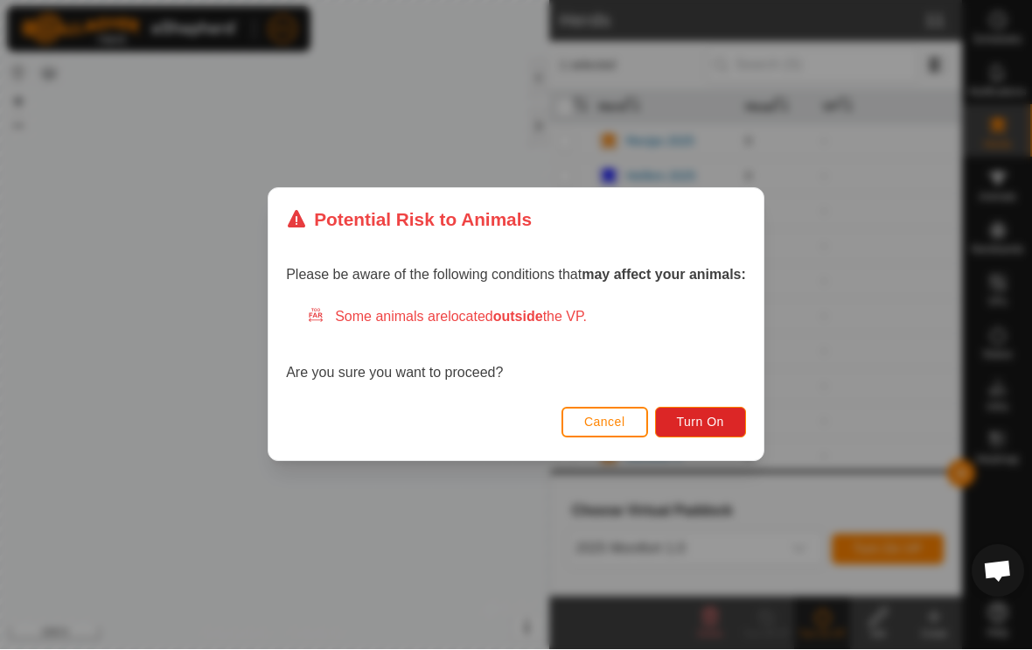
click at [704, 420] on span "Turn On" at bounding box center [700, 423] width 47 height 14
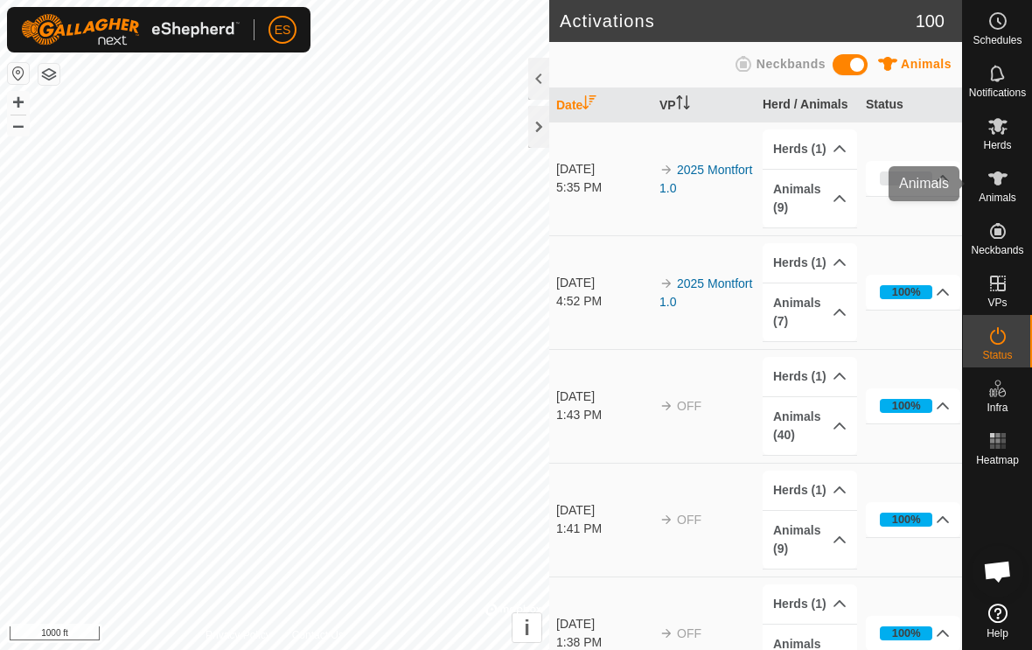
click at [999, 193] on span "Animals" at bounding box center [998, 197] width 38 height 10
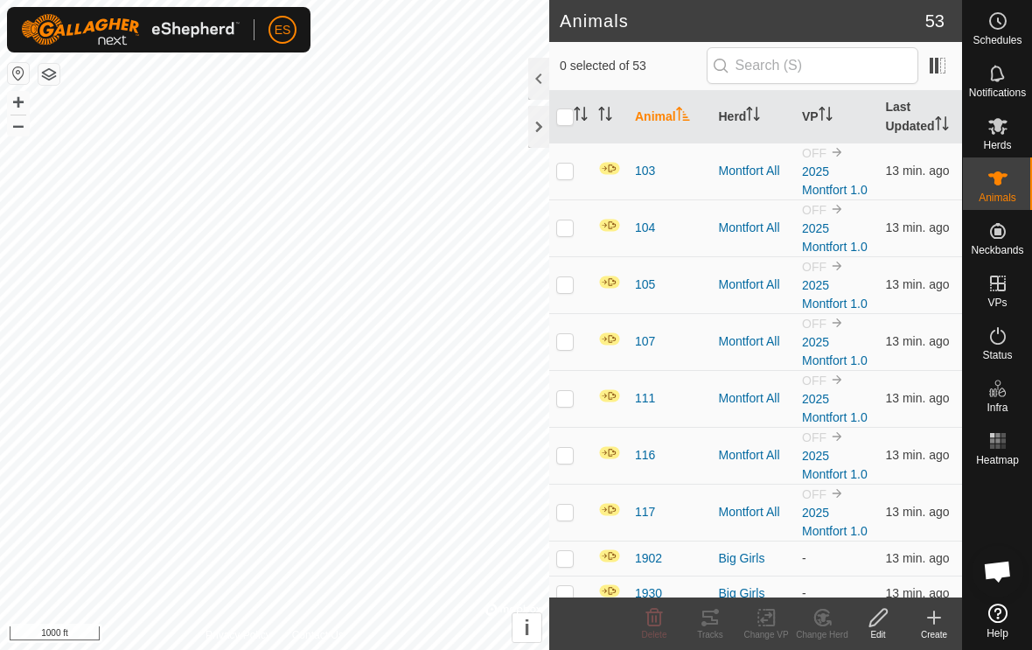
click at [13, 74] on button "button" at bounding box center [18, 73] width 21 height 21
click at [24, 74] on button "button" at bounding box center [18, 73] width 21 height 21
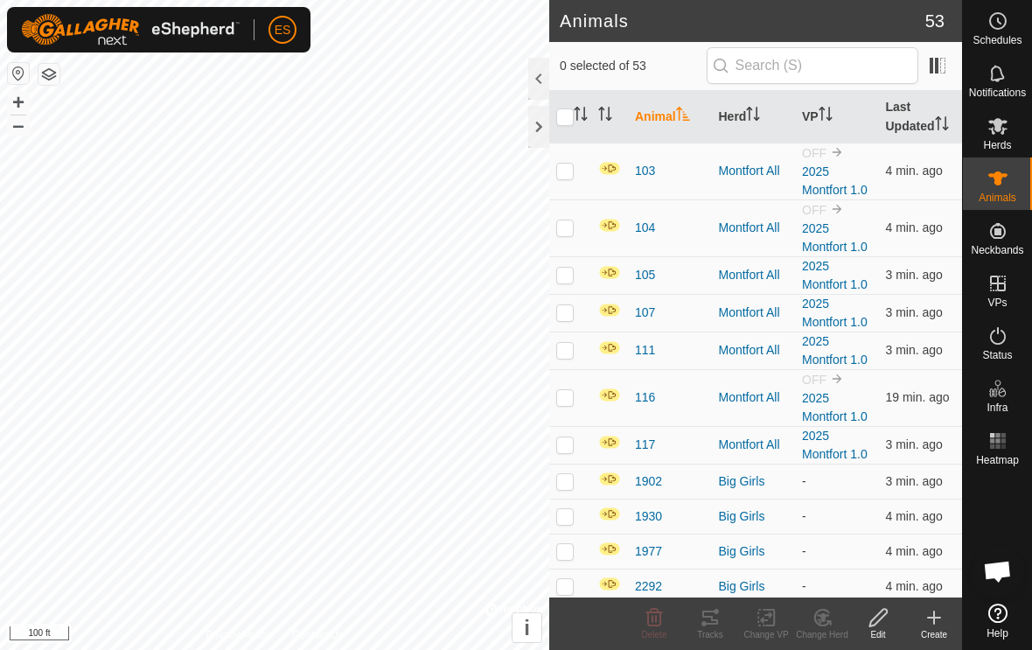
click at [824, 115] on icon "Activate to sort" at bounding box center [826, 114] width 14 height 14
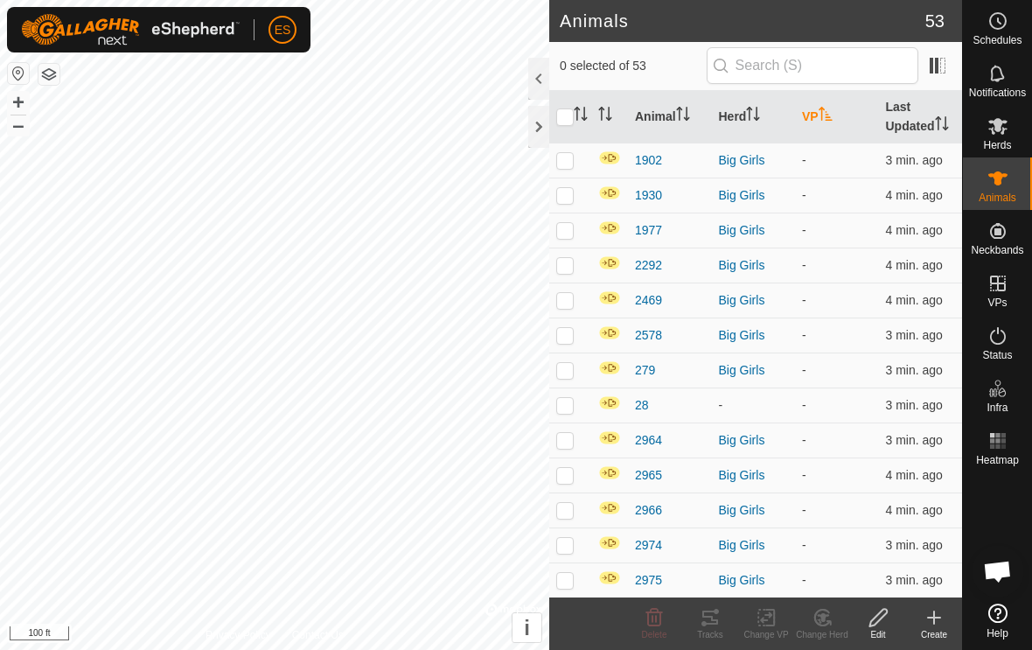
click at [820, 123] on th "VP" at bounding box center [837, 117] width 84 height 52
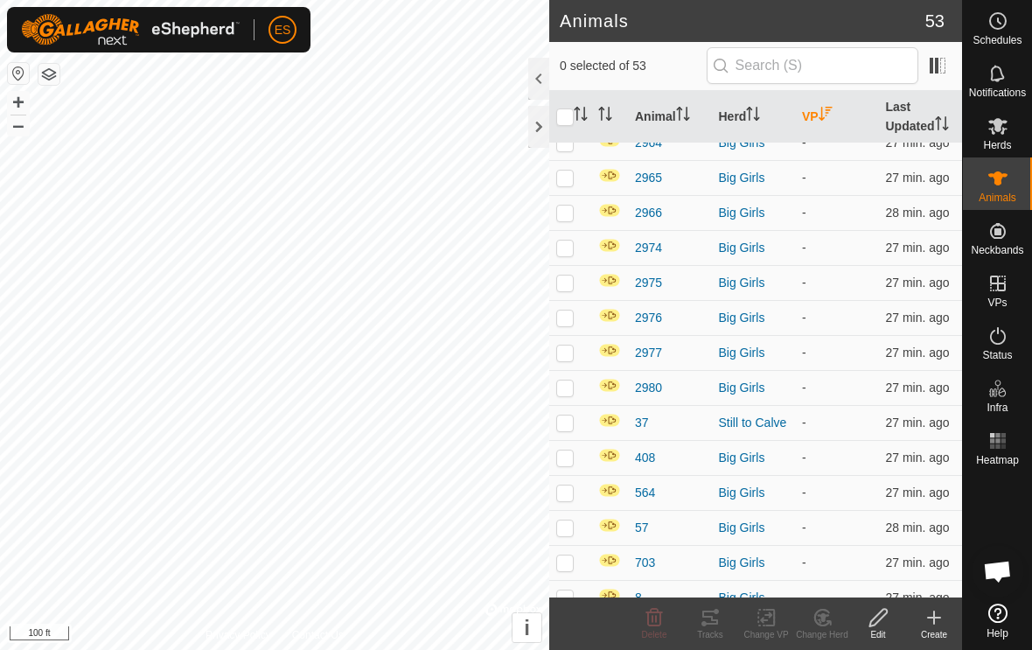
scroll to position [996, 0]
click at [1007, 186] on icon at bounding box center [998, 178] width 21 height 21
click at [1002, 129] on icon at bounding box center [998, 125] width 21 height 21
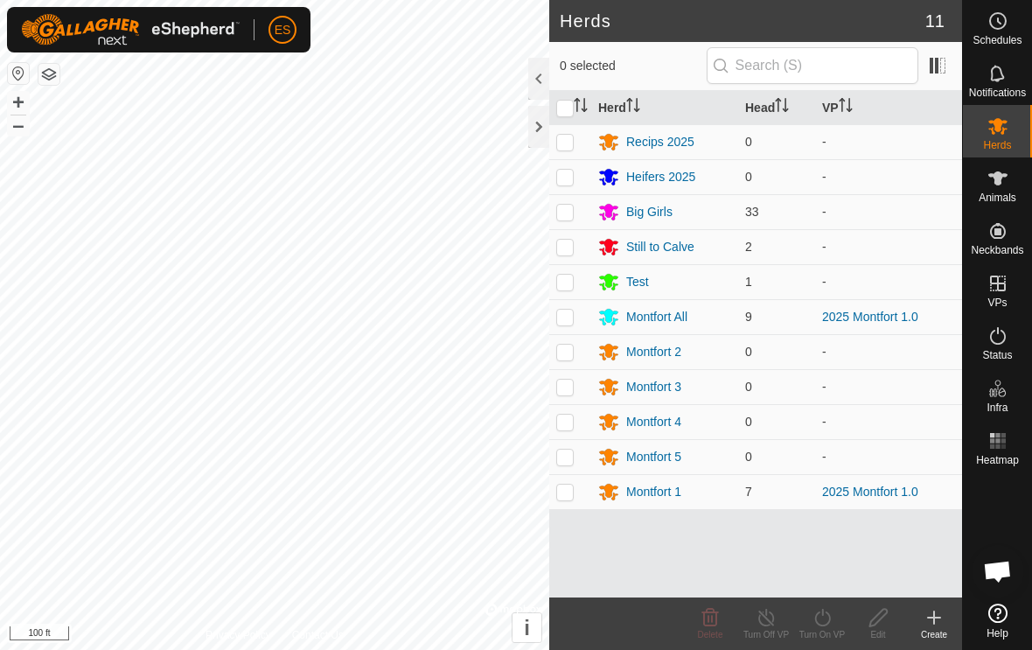
click at [668, 214] on div "Big Girls" at bounding box center [649, 212] width 46 height 18
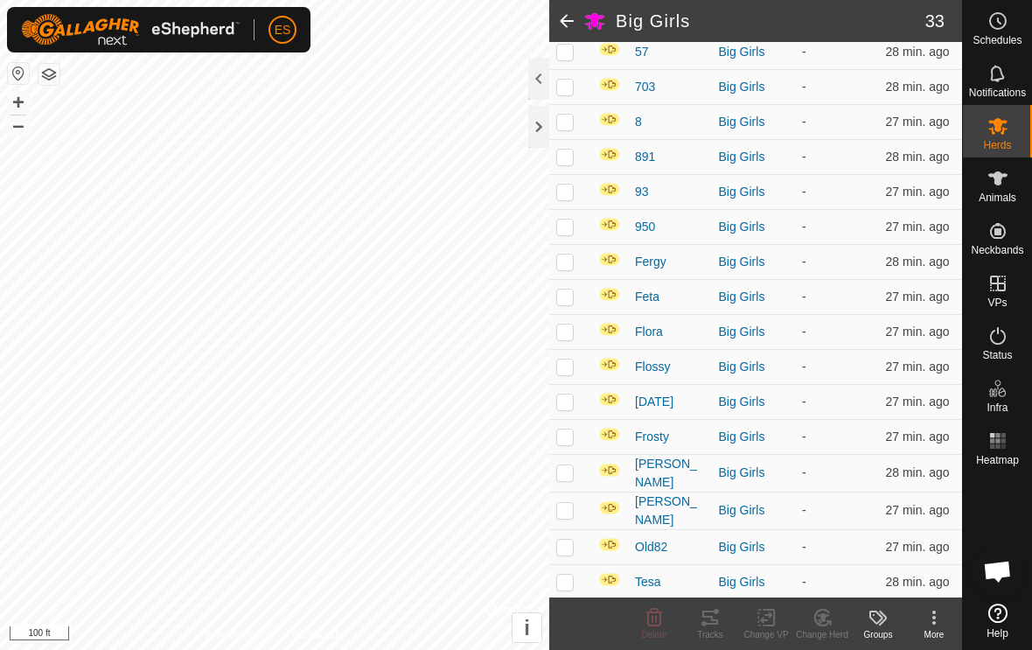
scroll to position [839, 0]
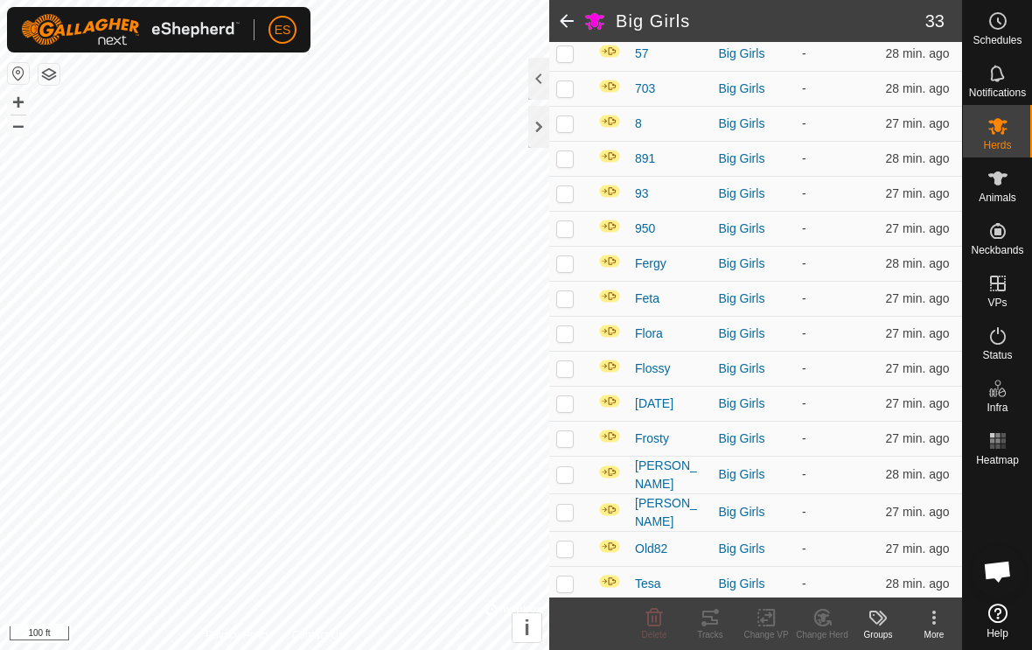
click at [573, 543] on p-checkbox at bounding box center [564, 549] width 17 height 14
checkbox input "true"
click at [567, 439] on p-checkbox at bounding box center [564, 438] width 17 height 14
checkbox input "true"
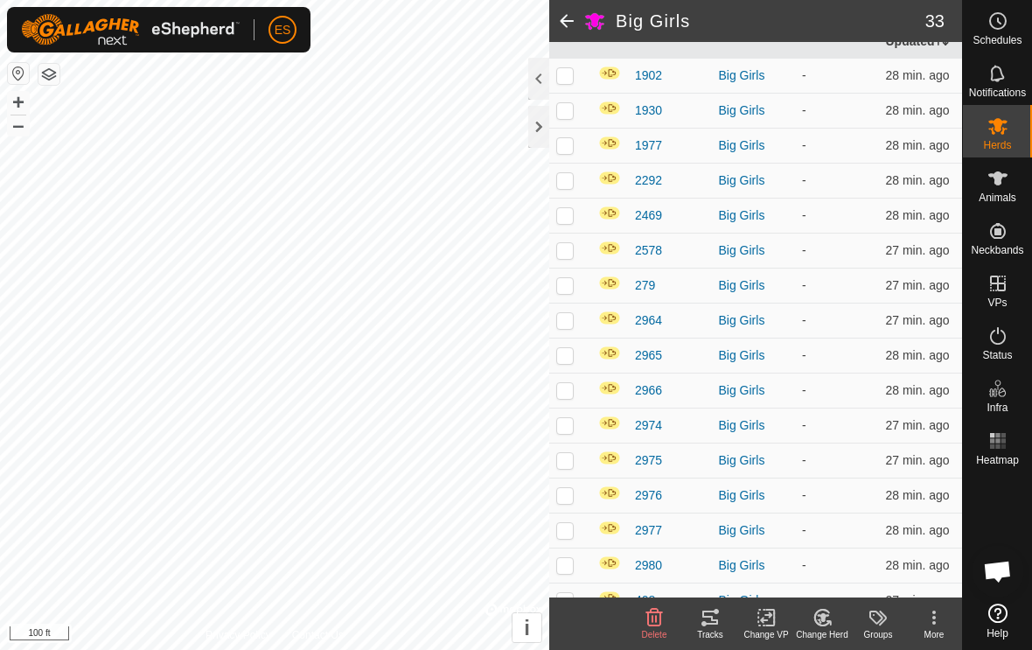
scroll to position [219, 0]
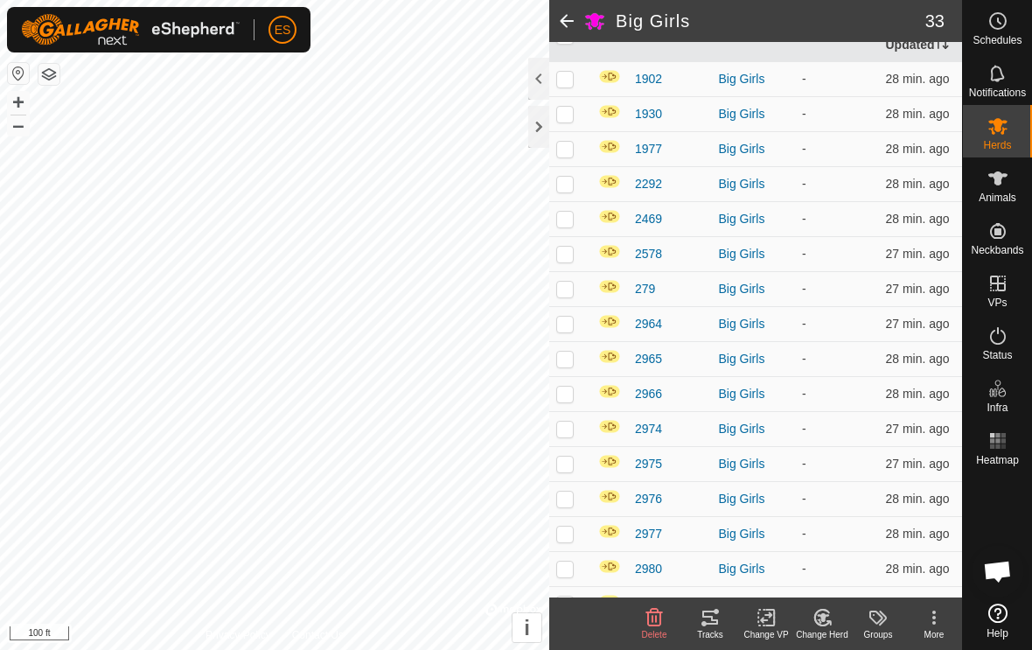
click at [573, 269] on td at bounding box center [570, 253] width 42 height 35
checkbox input "true"
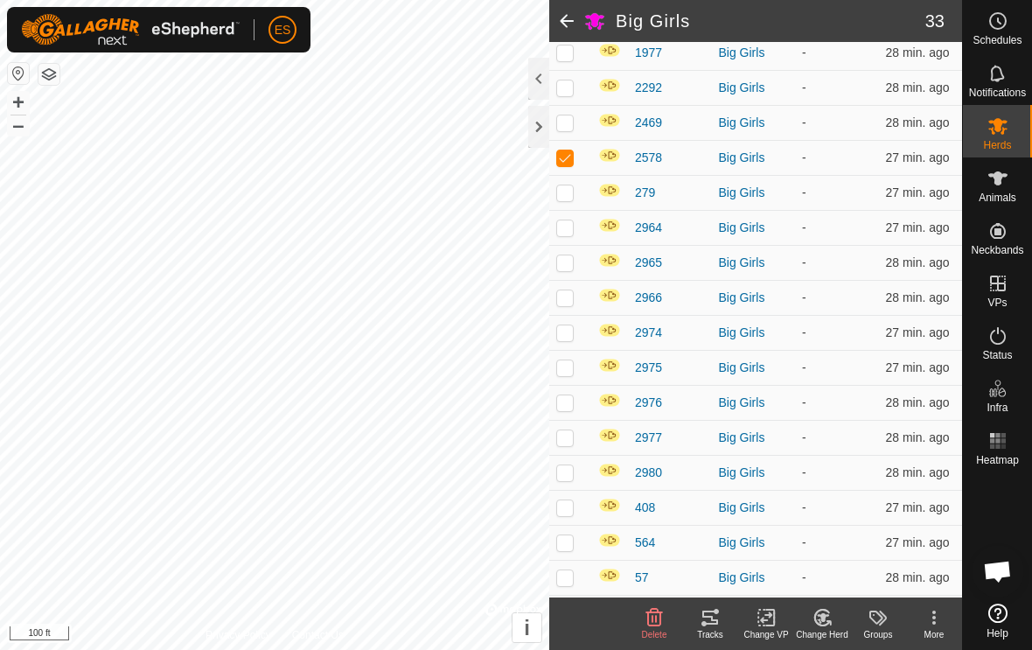
scroll to position [317, 0]
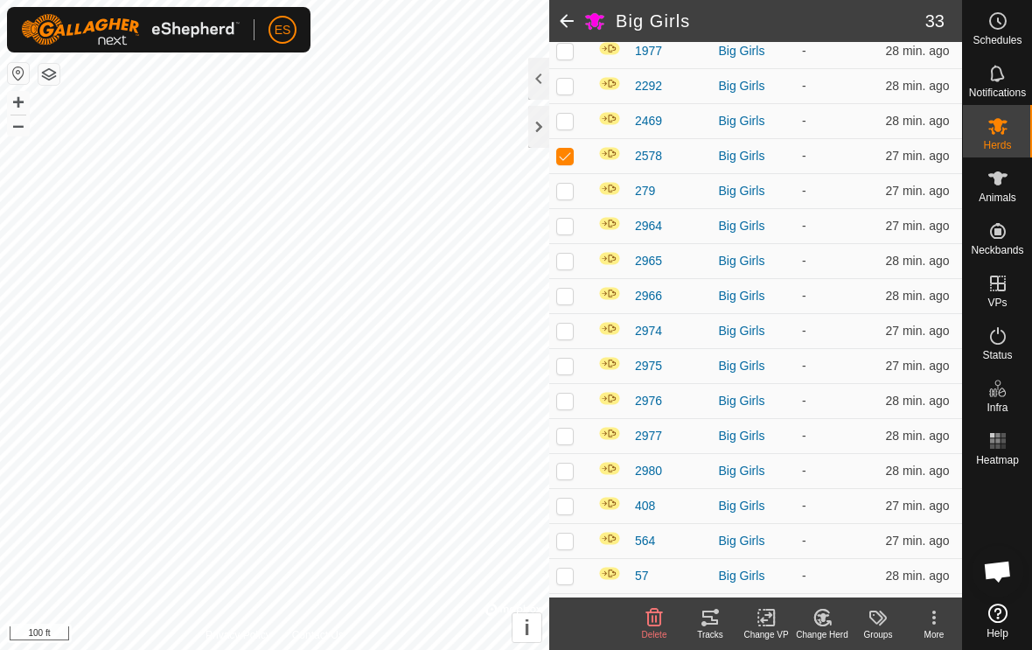
click at [572, 491] on td at bounding box center [570, 505] width 42 height 35
click at [572, 497] on td at bounding box center [570, 505] width 42 height 35
checkbox input "false"
click at [573, 477] on p-checkbox at bounding box center [564, 471] width 17 height 14
checkbox input "true"
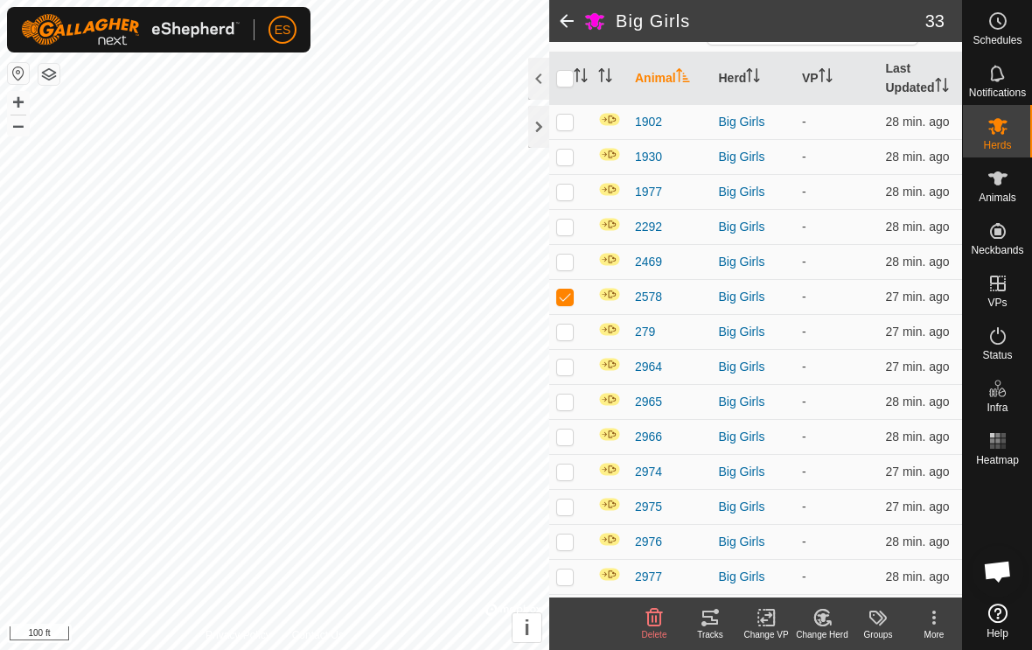
scroll to position [175, 0]
click at [565, 195] on p-checkbox at bounding box center [564, 192] width 17 height 14
checkbox input "true"
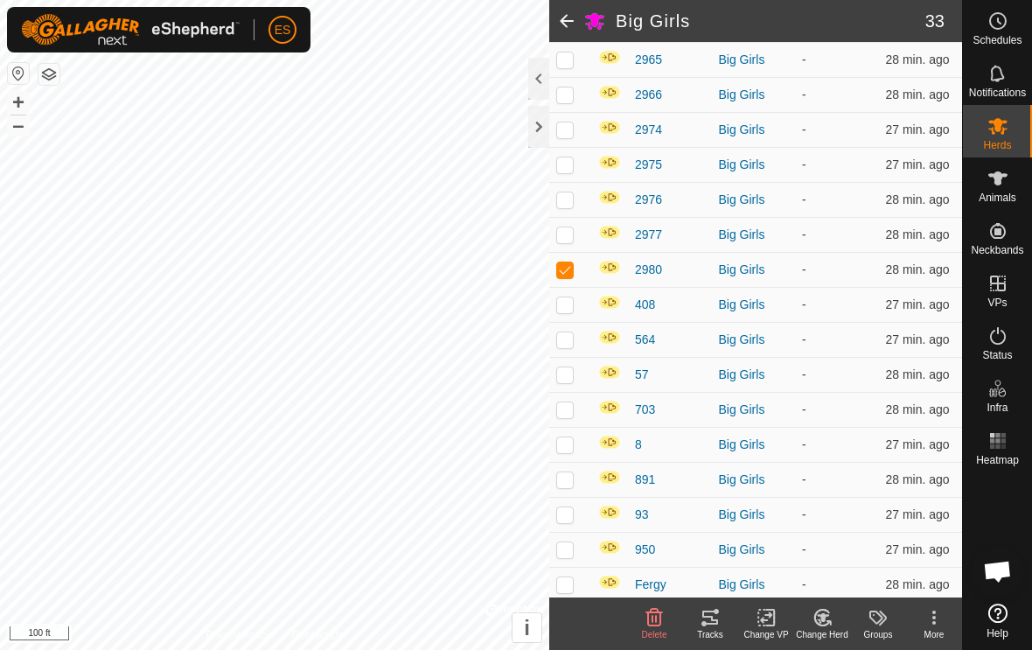
scroll to position [526, 0]
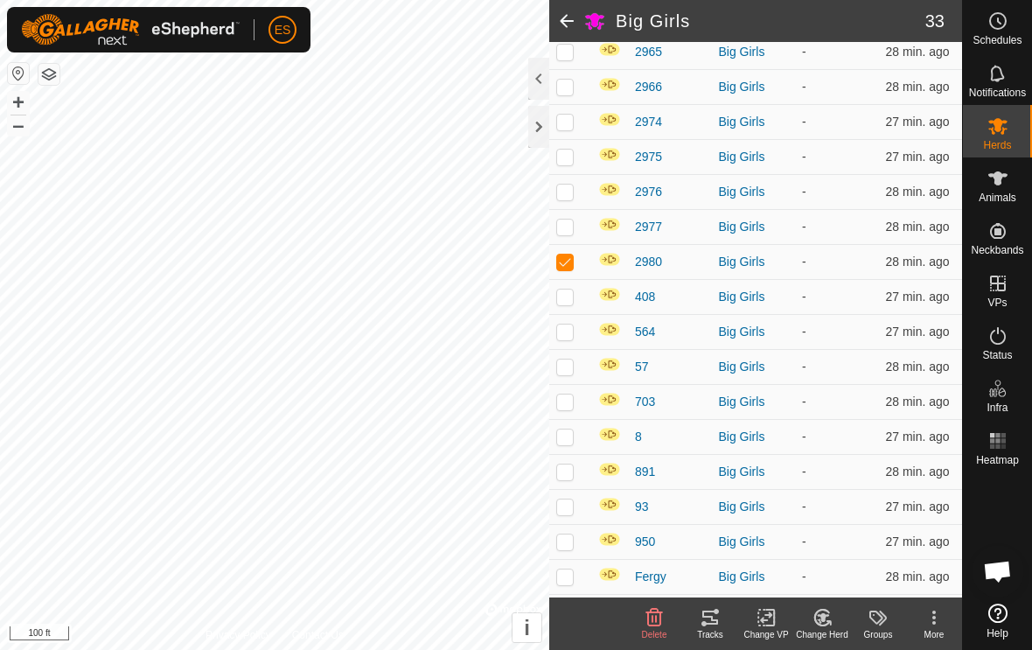
click at [564, 374] on p-checkbox at bounding box center [564, 367] width 17 height 14
checkbox input "true"
click at [570, 230] on p-checkbox at bounding box center [564, 227] width 17 height 14
checkbox input "true"
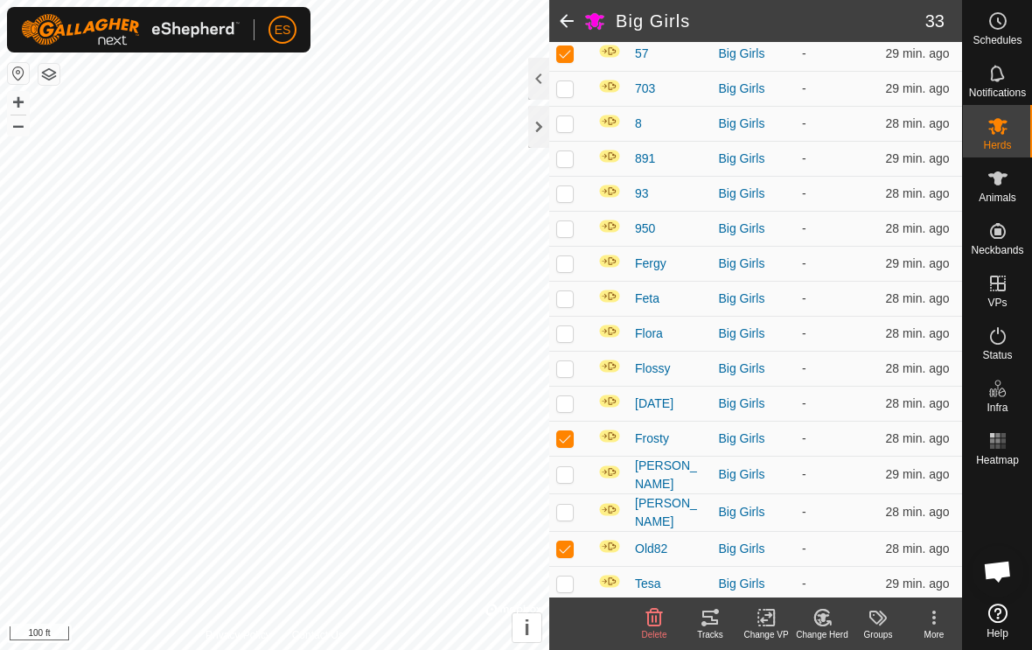
scroll to position [839, 0]
click at [565, 510] on p-checkbox at bounding box center [564, 512] width 17 height 14
checkbox input "true"
click at [824, 618] on icon at bounding box center [823, 616] width 12 height 9
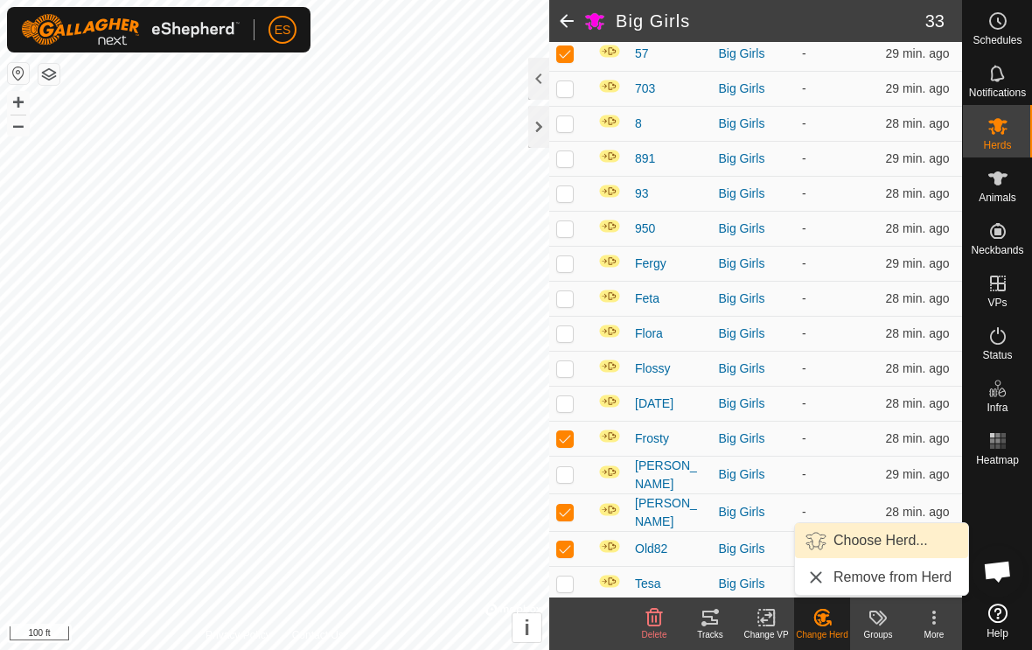
click at [887, 536] on span "Choose Herd..." at bounding box center [881, 540] width 94 height 21
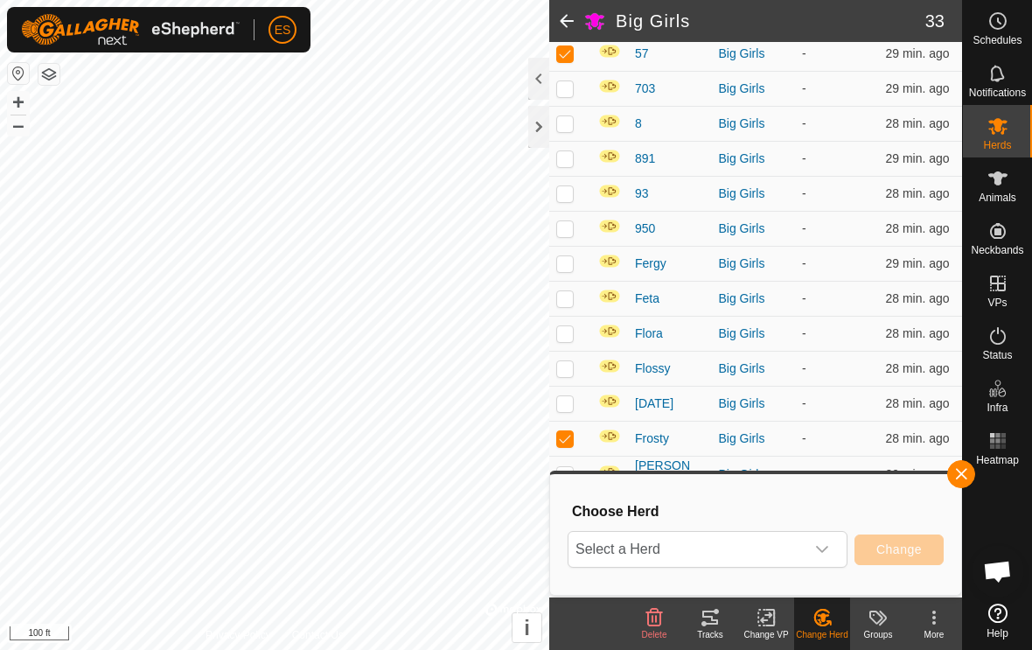
click at [829, 550] on div "dropdown trigger" at bounding box center [822, 549] width 35 height 35
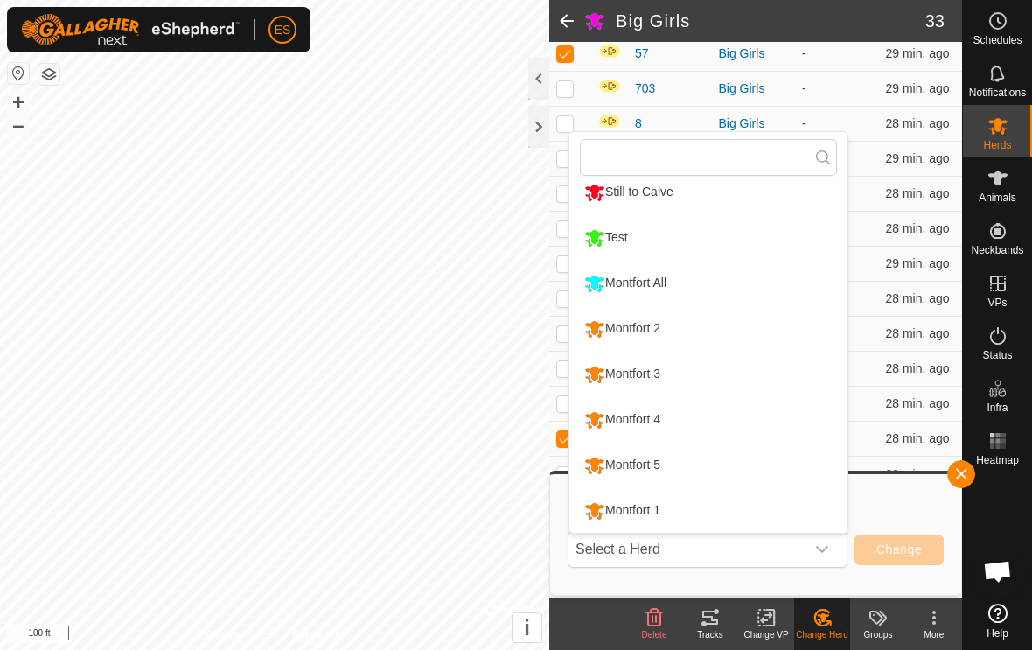
scroll to position [149, 0]
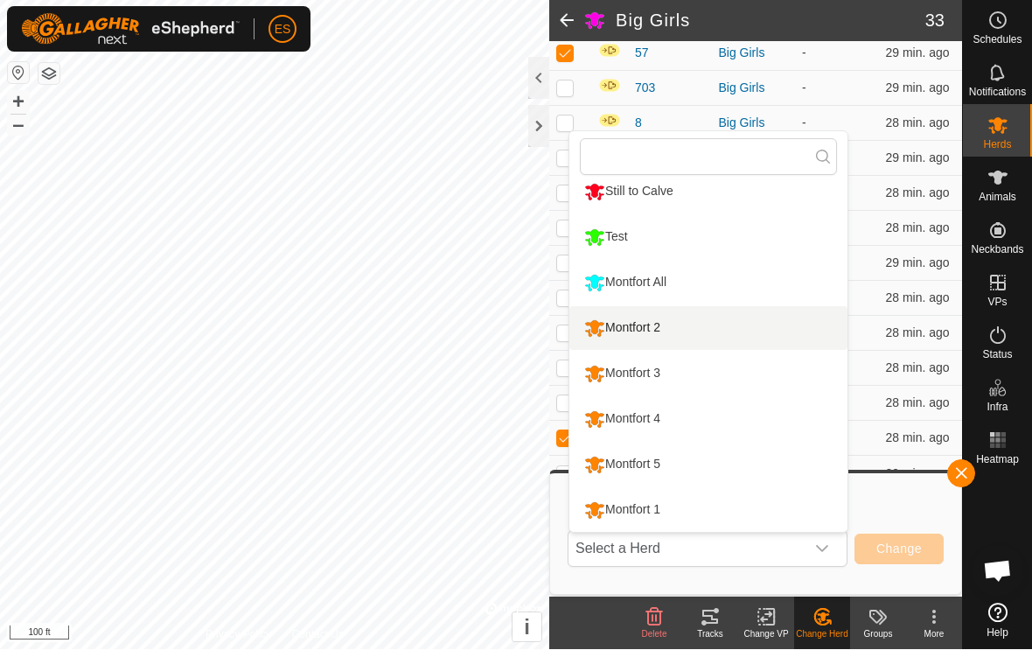
click at [678, 323] on li "Montfort 2" at bounding box center [709, 329] width 278 height 44
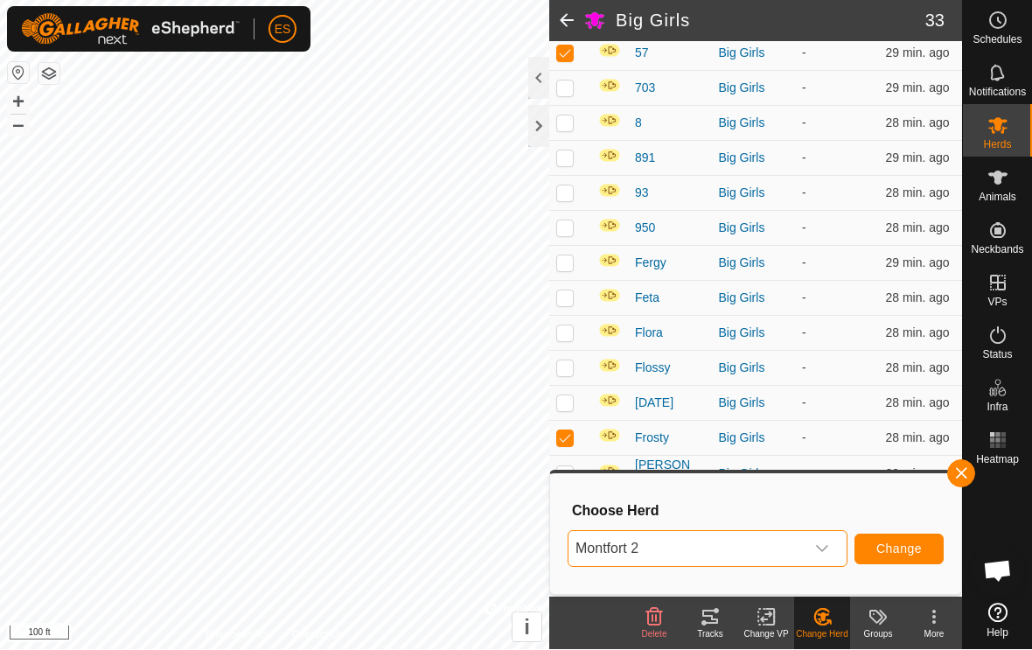
click at [913, 543] on span "Change" at bounding box center [899, 549] width 45 height 14
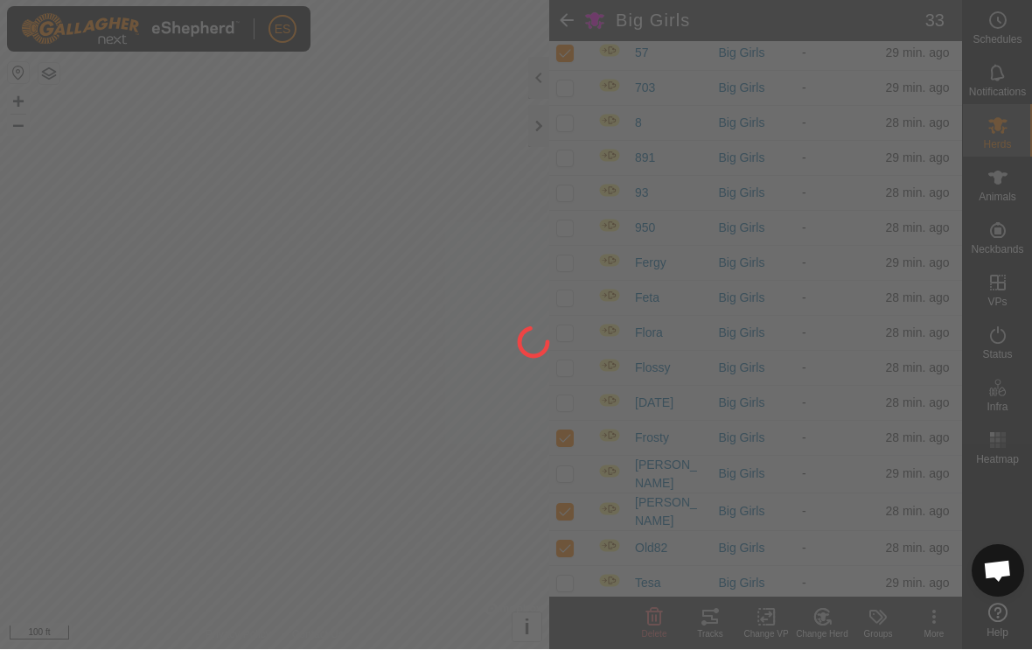
checkbox input "false"
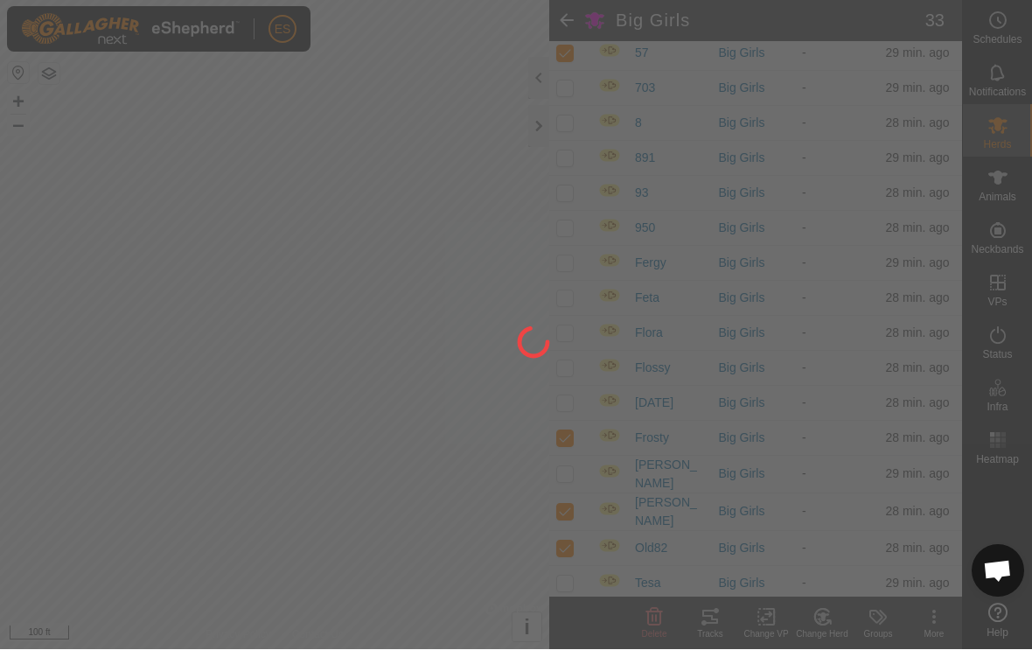
checkbox input "false"
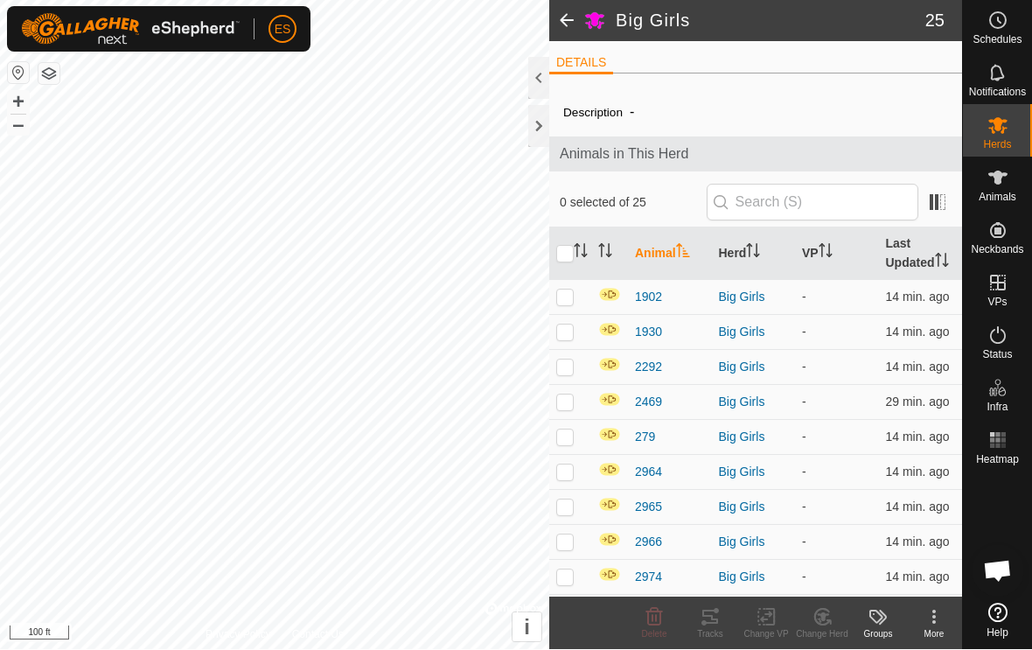
scroll to position [0, 0]
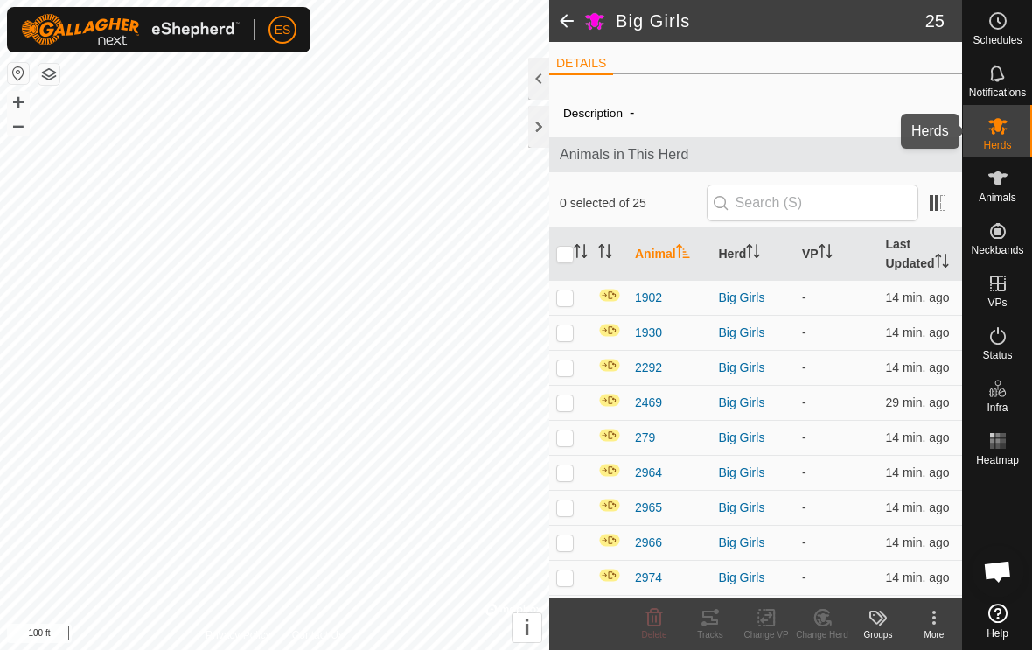
click at [998, 140] on span "Herds" at bounding box center [997, 145] width 28 height 10
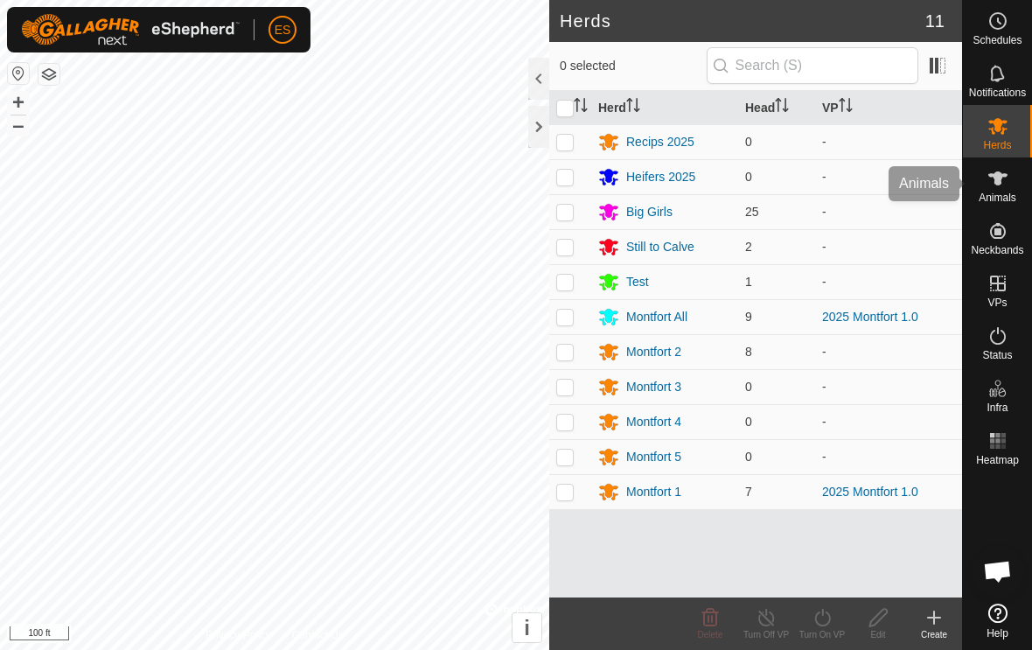
click at [998, 183] on icon at bounding box center [998, 178] width 19 height 14
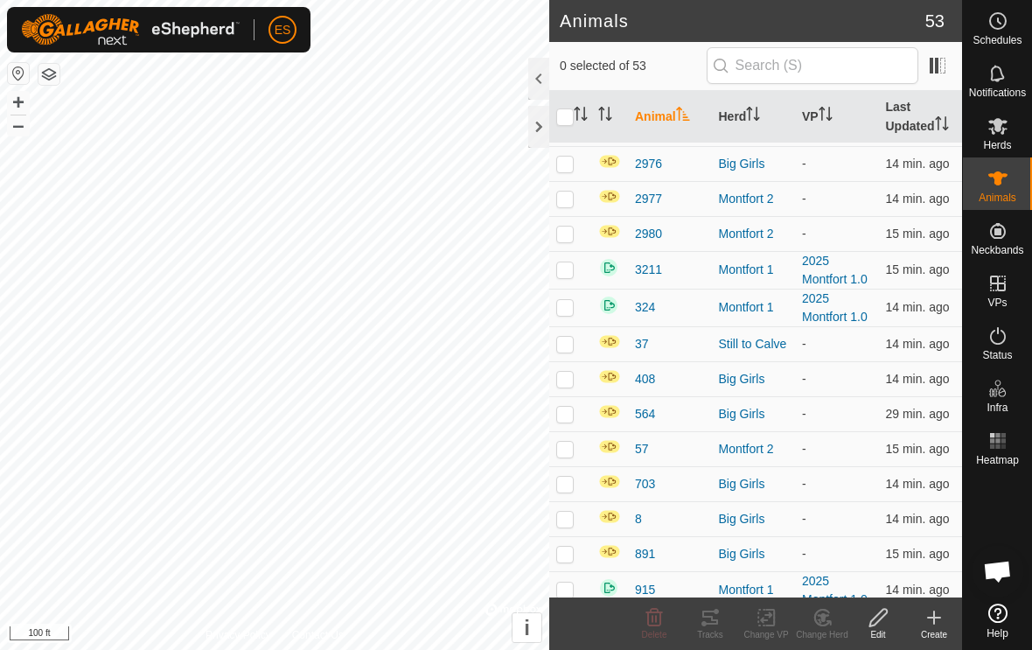
scroll to position [754, 0]
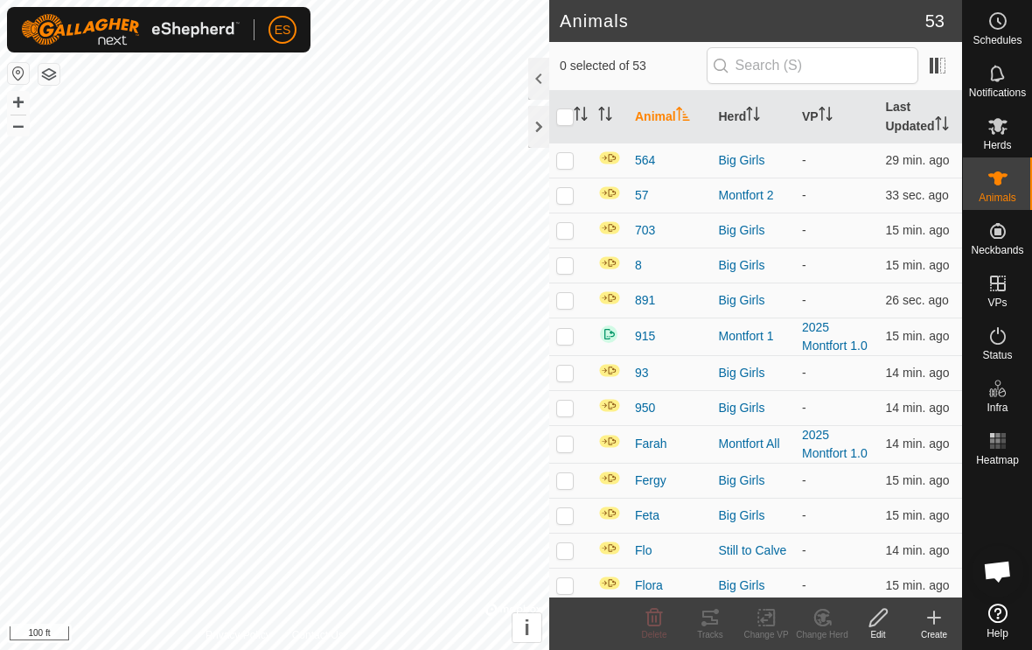
scroll to position [1003, 0]
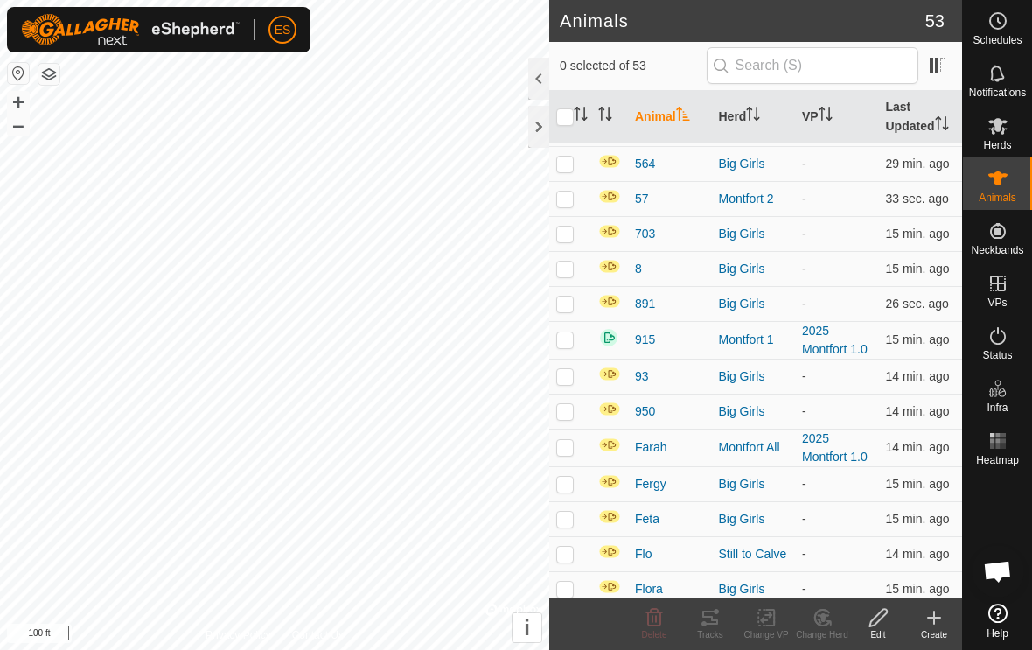
click at [743, 114] on th "Herd" at bounding box center [754, 117] width 84 height 52
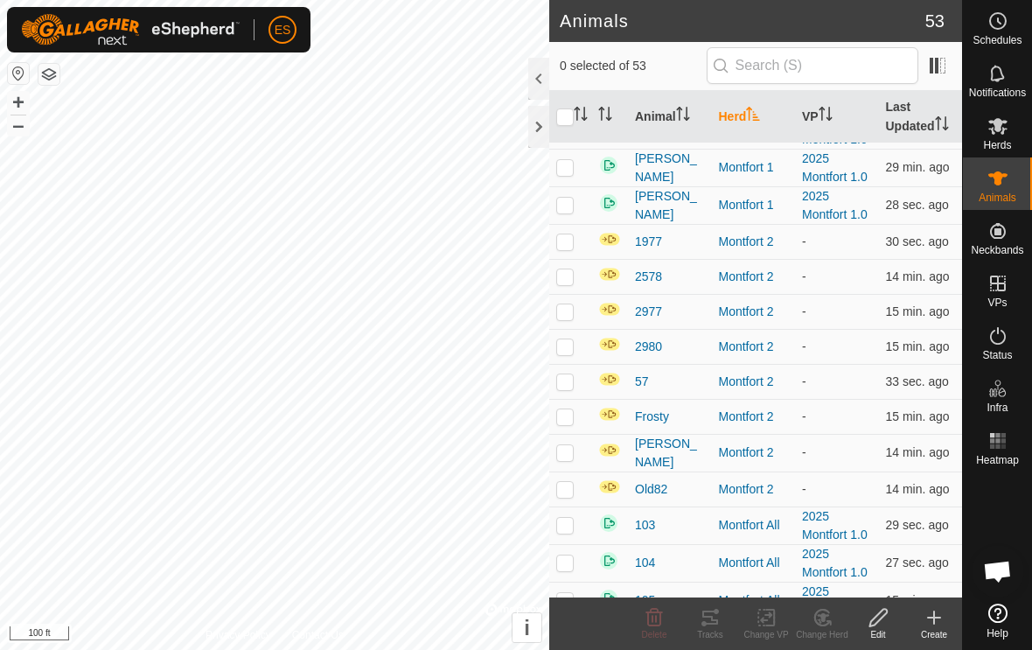
scroll to position [1099, 0]
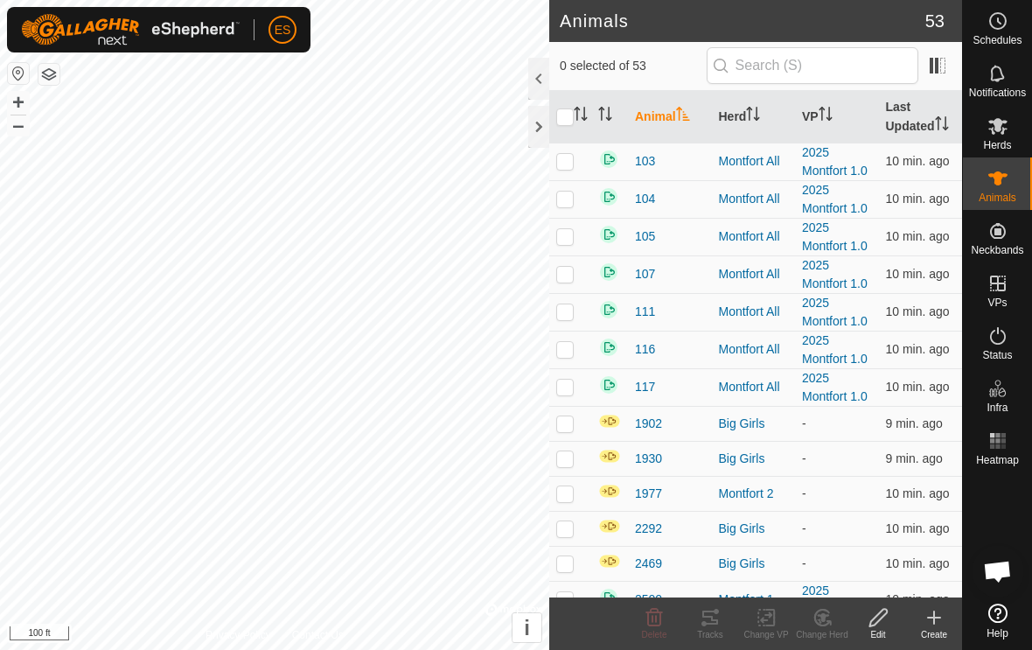
click at [741, 108] on th "Herd" at bounding box center [754, 117] width 84 height 52
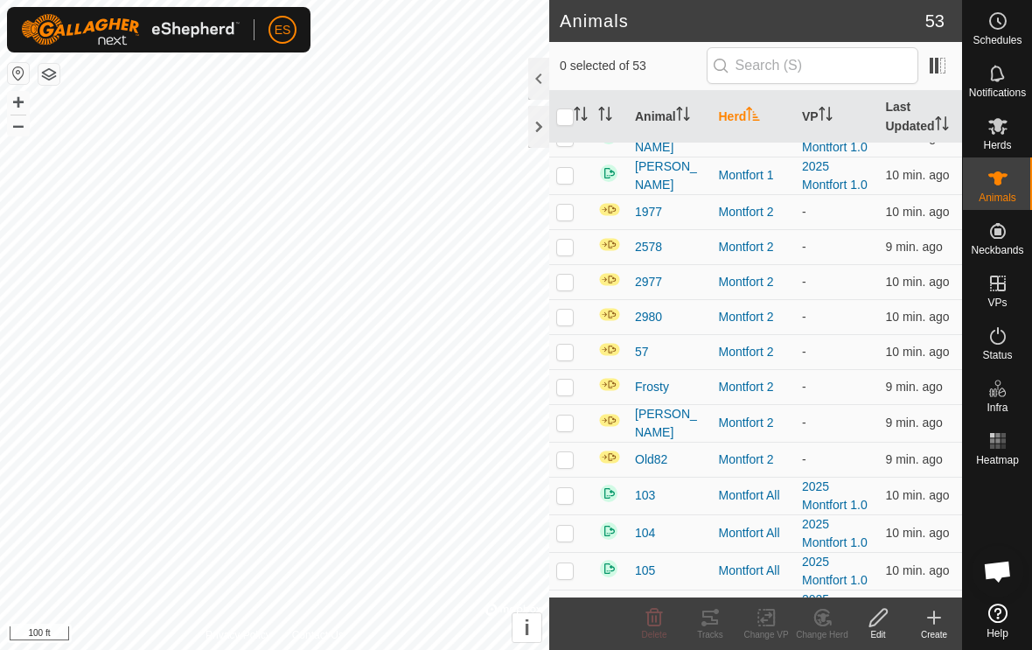
scroll to position [1126, 0]
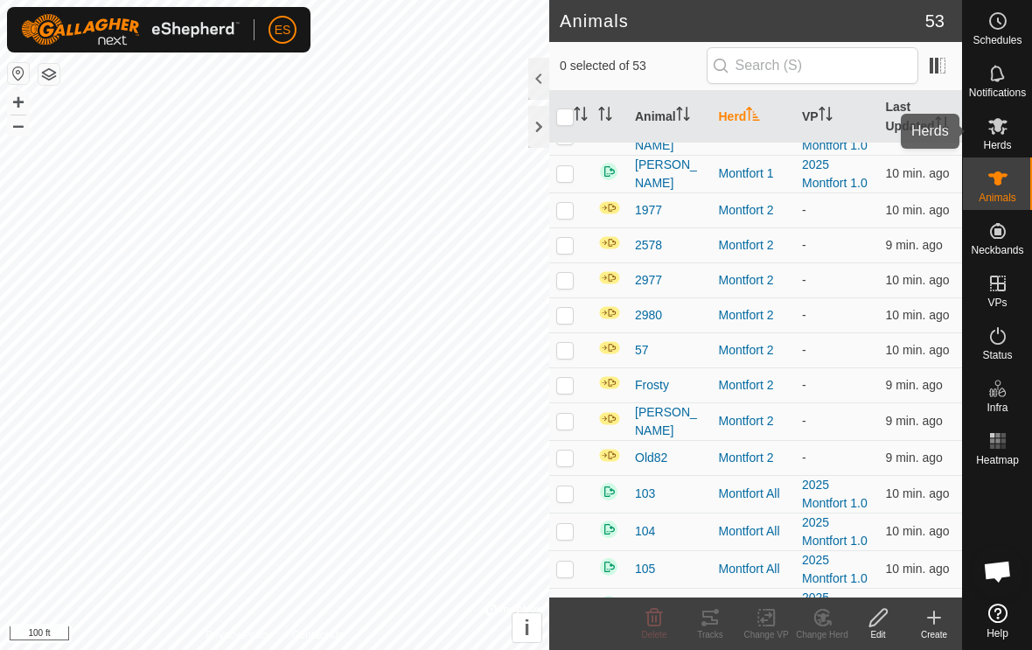
click at [993, 134] on icon at bounding box center [998, 126] width 19 height 17
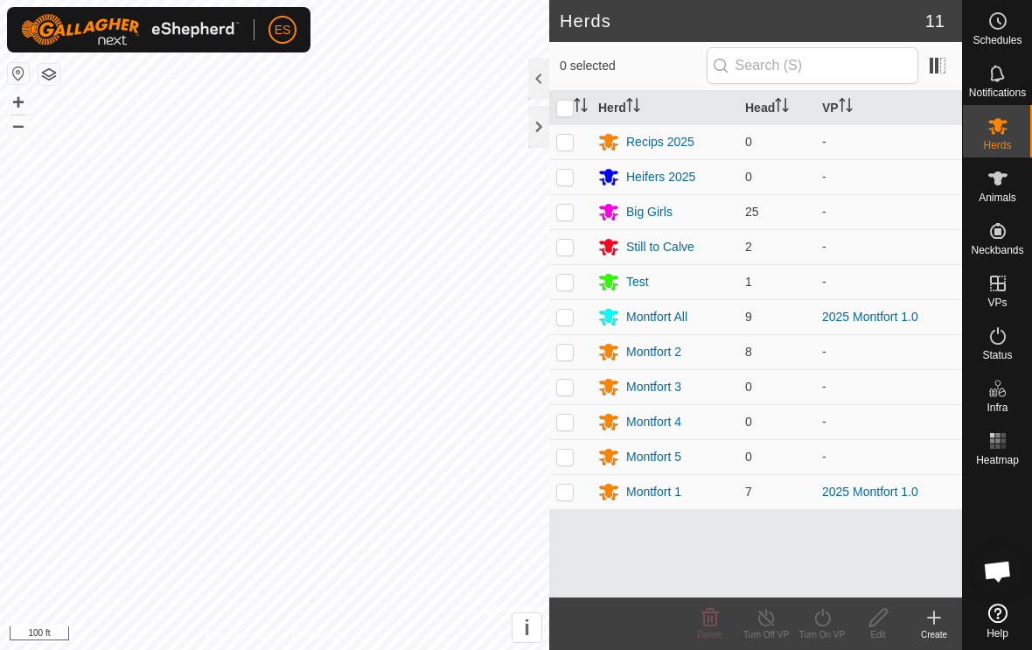
click at [569, 350] on p-checkbox at bounding box center [564, 352] width 17 height 14
checkbox input "true"
click at [822, 622] on icon at bounding box center [823, 617] width 22 height 21
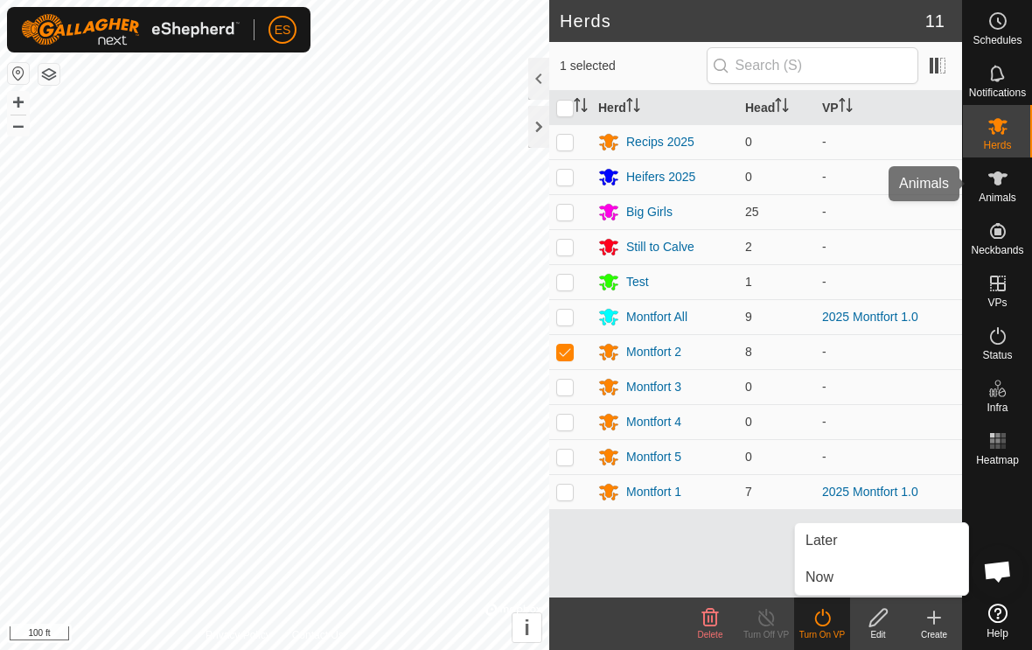
click at [1000, 185] on icon at bounding box center [998, 178] width 21 height 21
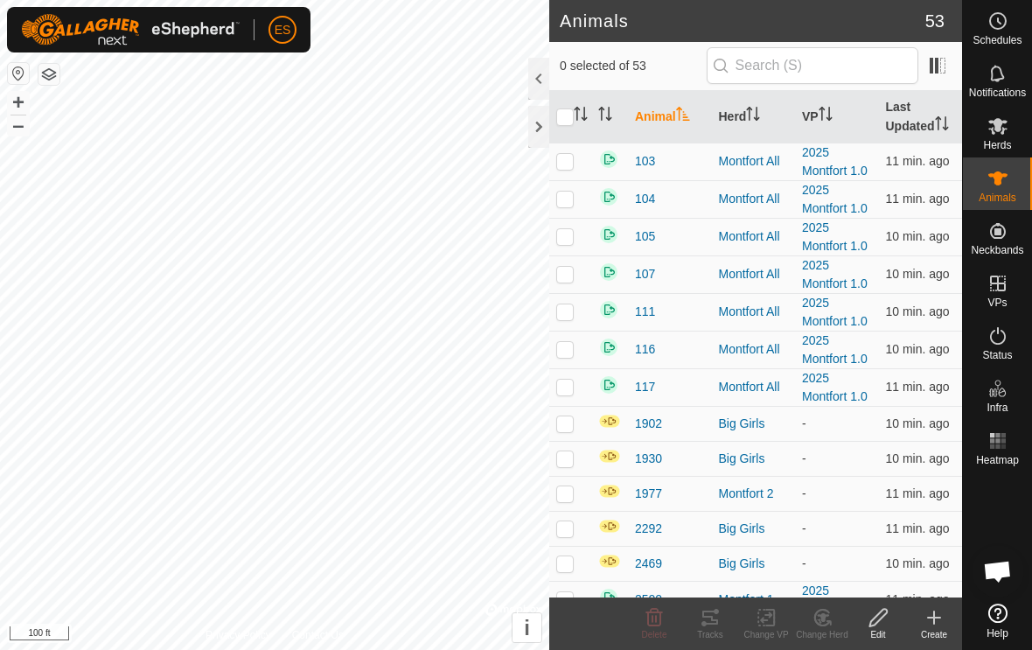
click at [999, 187] on icon at bounding box center [998, 178] width 21 height 21
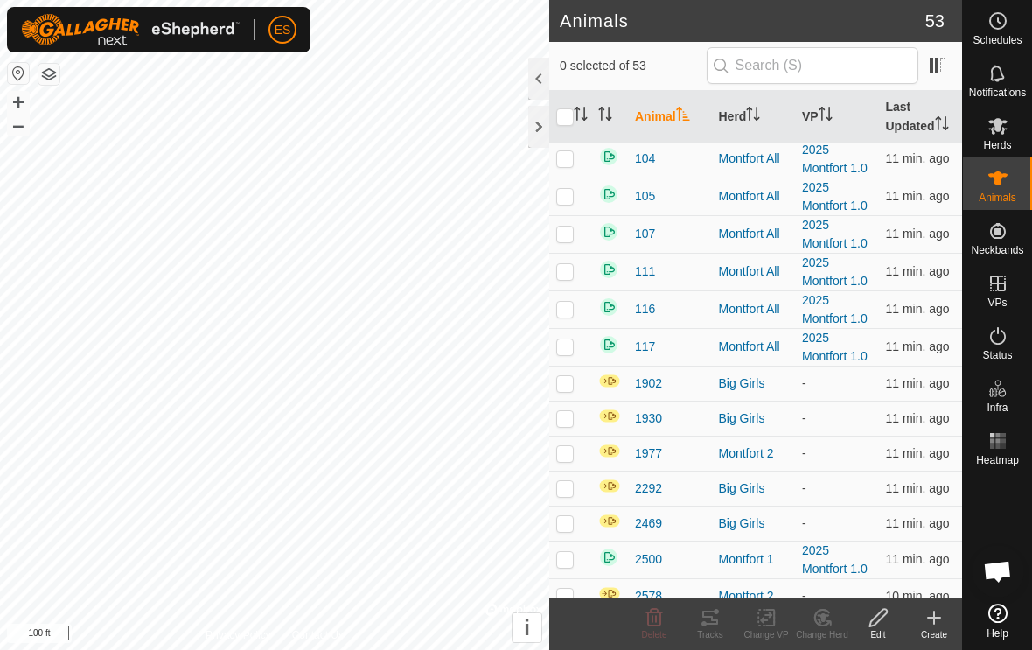
scroll to position [42, 0]
click at [738, 110] on th "Herd" at bounding box center [754, 117] width 84 height 52
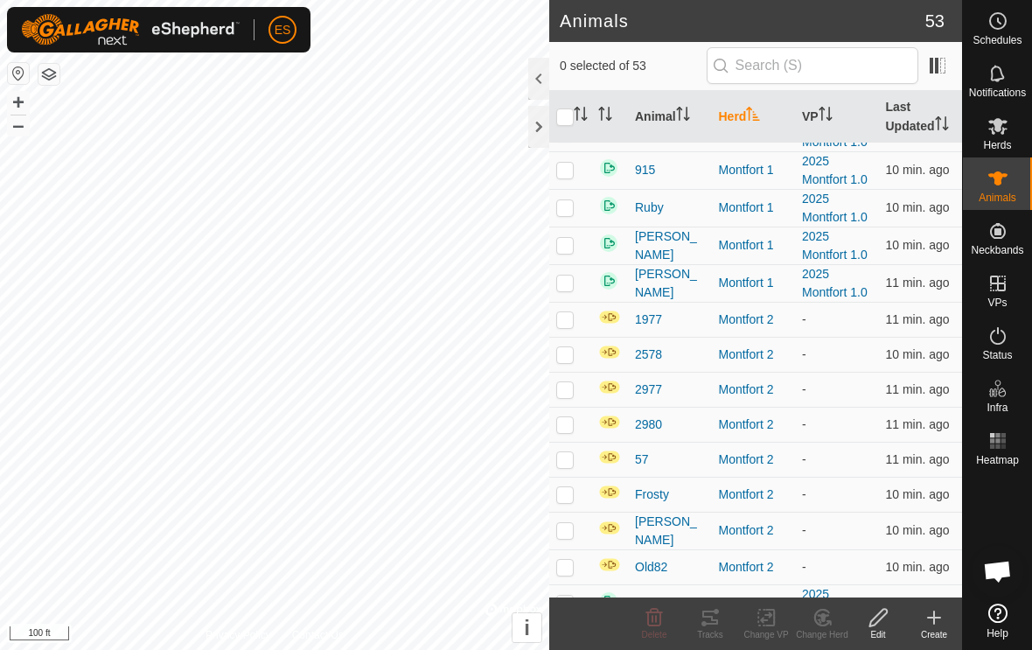
scroll to position [1030, 0]
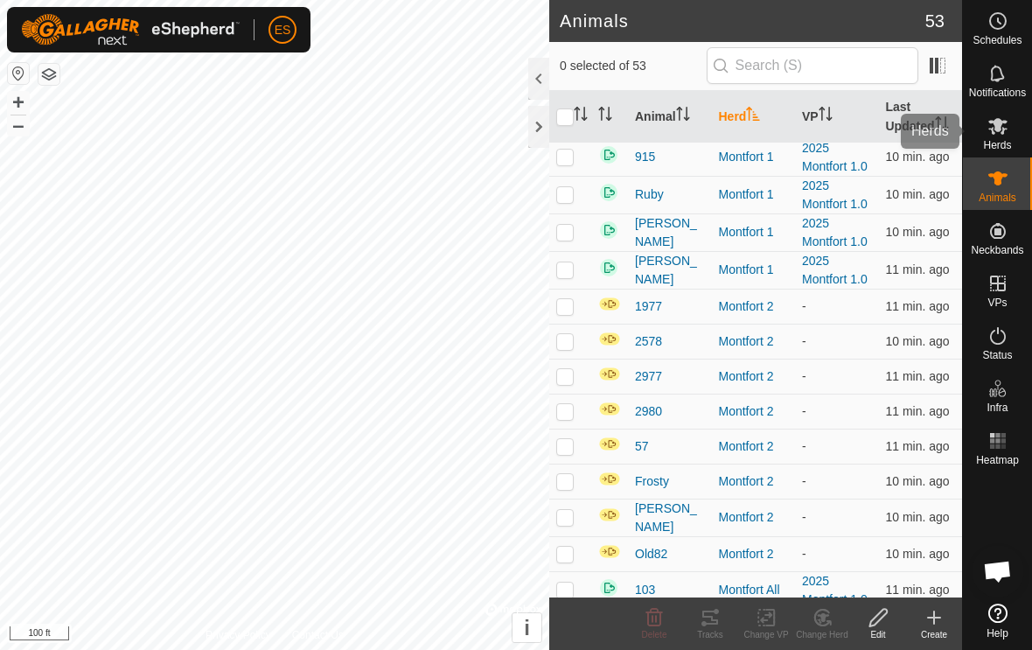
click at [1006, 124] on icon at bounding box center [998, 125] width 21 height 21
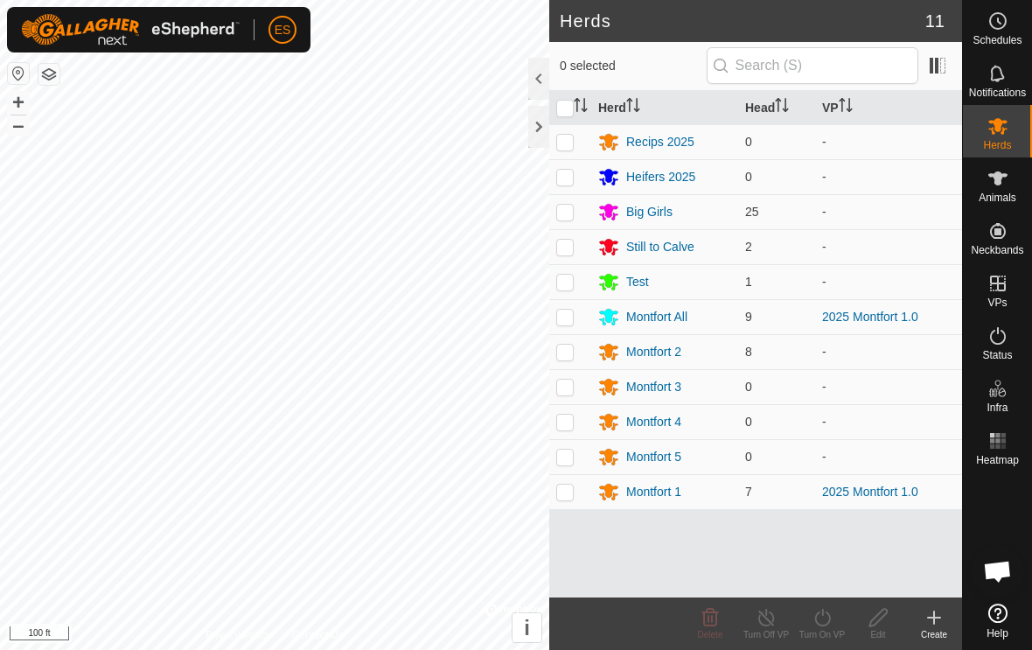
click at [569, 350] on p-checkbox at bounding box center [564, 352] width 17 height 14
checkbox input "true"
click at [821, 625] on icon at bounding box center [822, 617] width 16 height 17
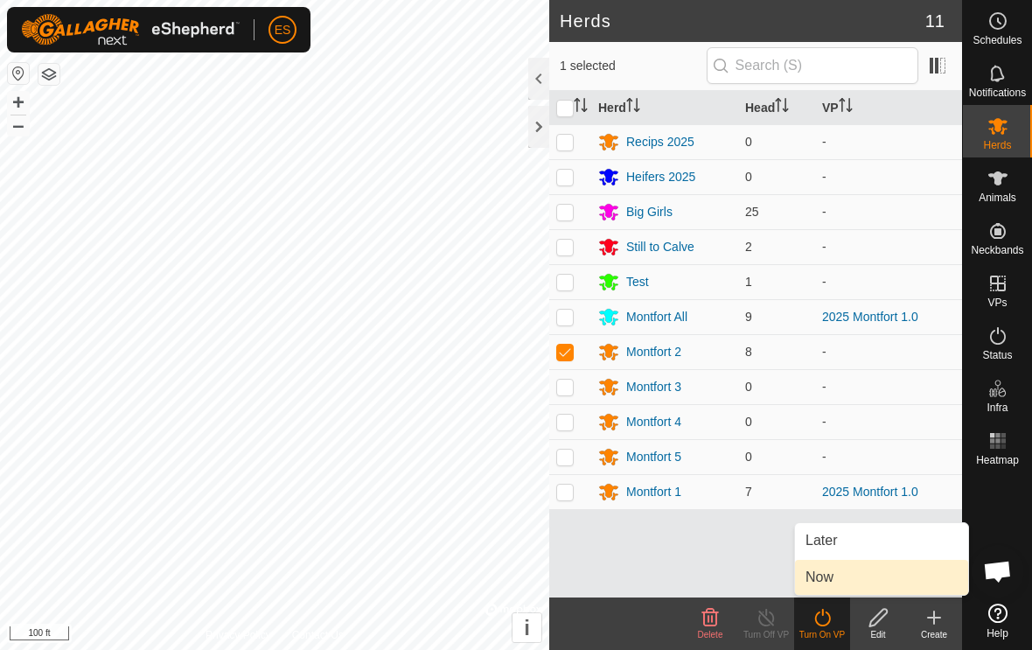
click at [848, 574] on link "Now" at bounding box center [881, 577] width 173 height 35
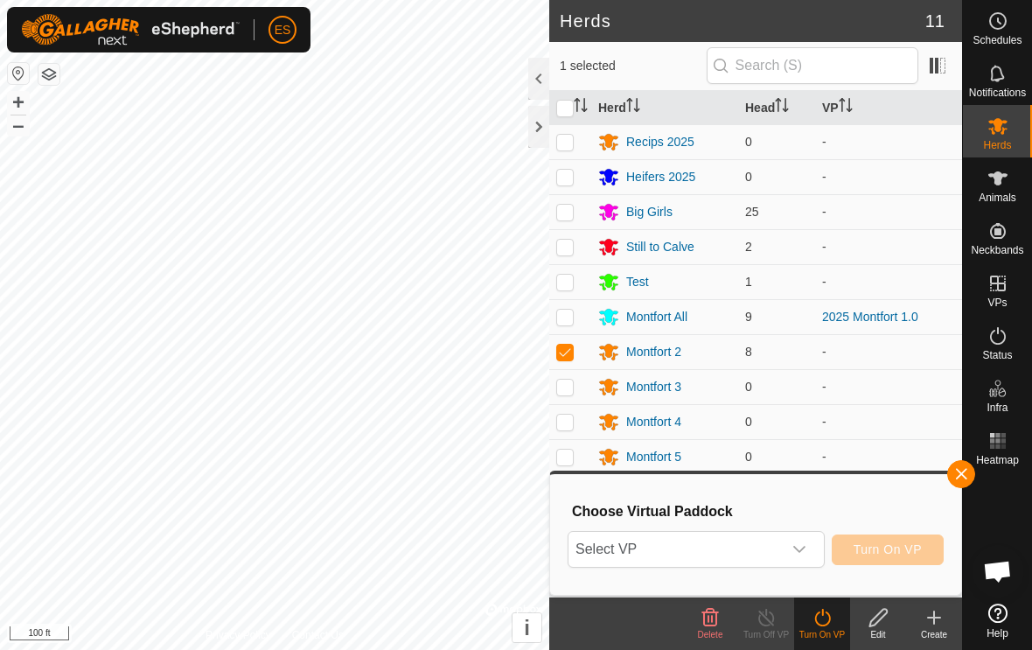
click at [802, 552] on icon "dropdown trigger" at bounding box center [800, 549] width 14 height 14
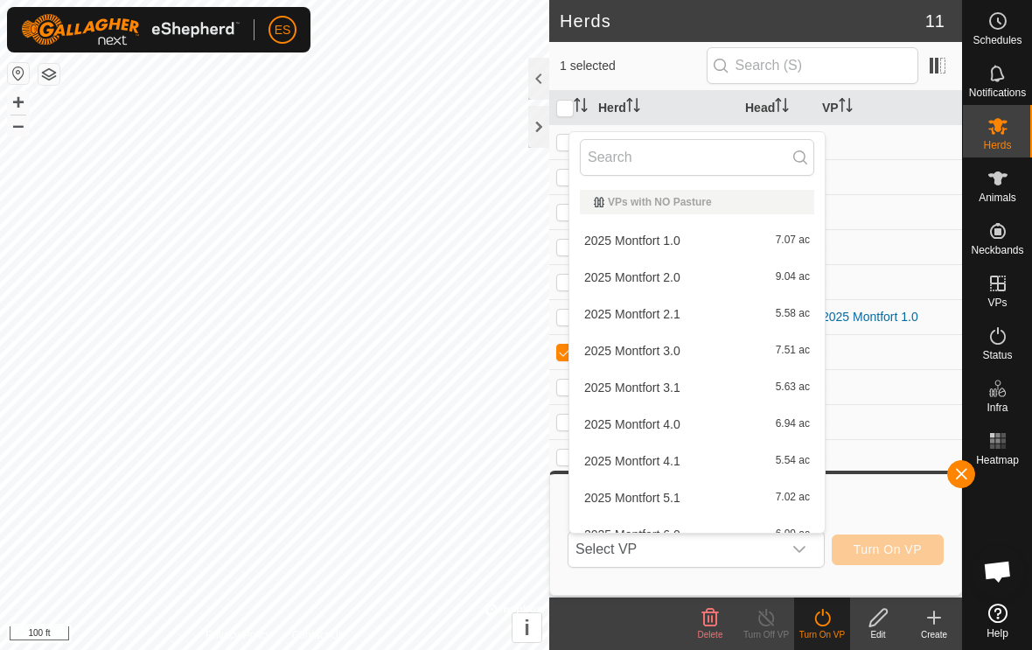
click at [684, 243] on div "2025 Montfort 1.0 7.07 ac" at bounding box center [697, 240] width 234 height 21
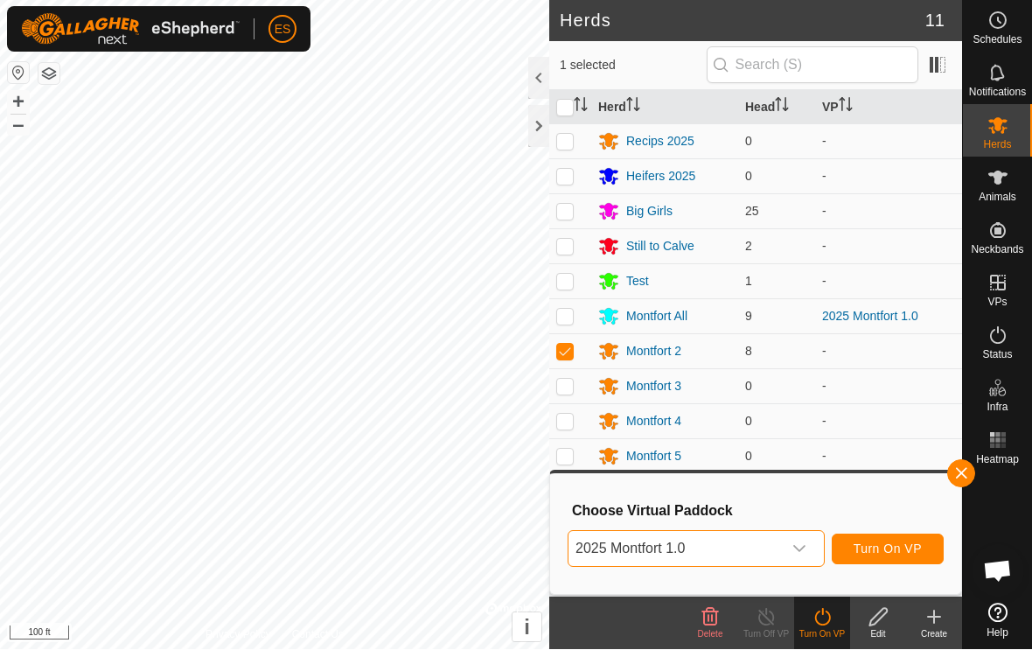
click at [879, 546] on span "Turn On VP" at bounding box center [888, 549] width 68 height 14
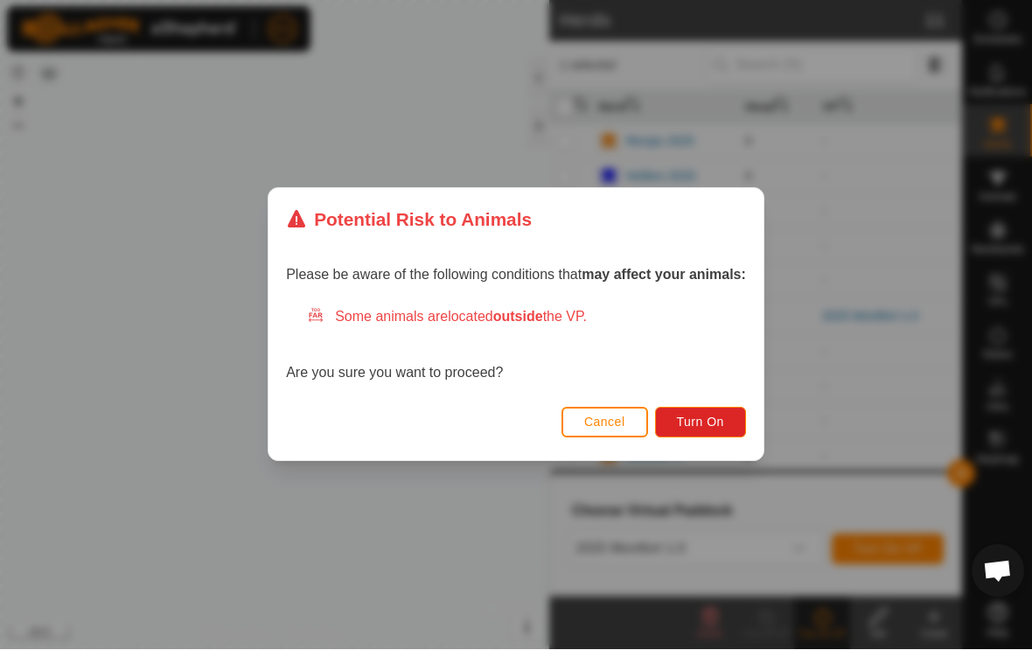
click at [694, 416] on span "Turn On" at bounding box center [700, 423] width 47 height 14
